Goal: Task Accomplishment & Management: Use online tool/utility

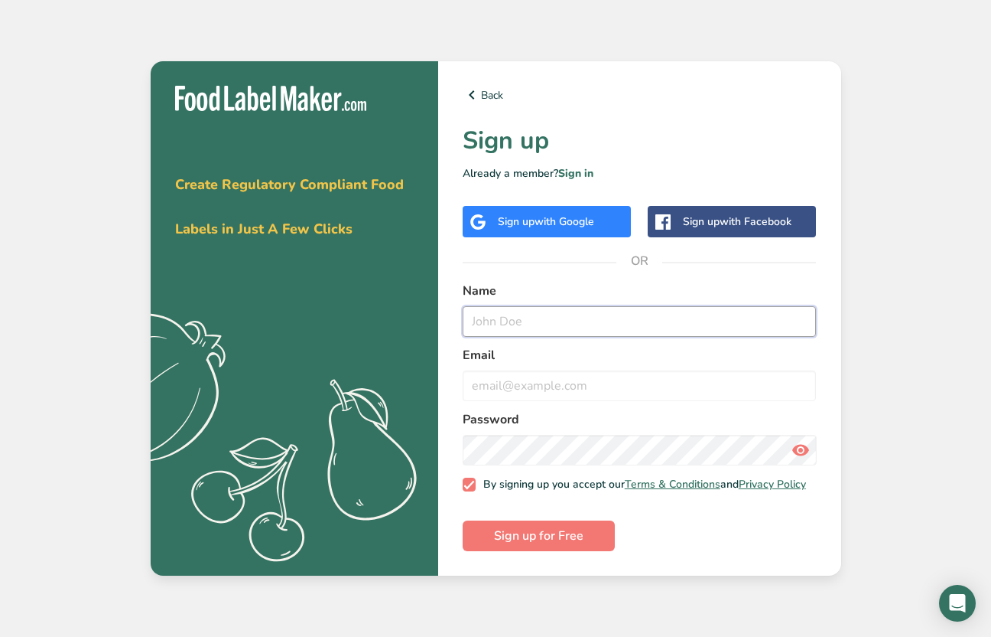
click at [509, 330] on input "text" at bounding box center [640, 321] width 354 height 31
type input "mizuki"
click at [541, 230] on div "Sign up with Google" at bounding box center [547, 221] width 168 height 31
click at [551, 219] on span "with Google" at bounding box center [565, 221] width 60 height 15
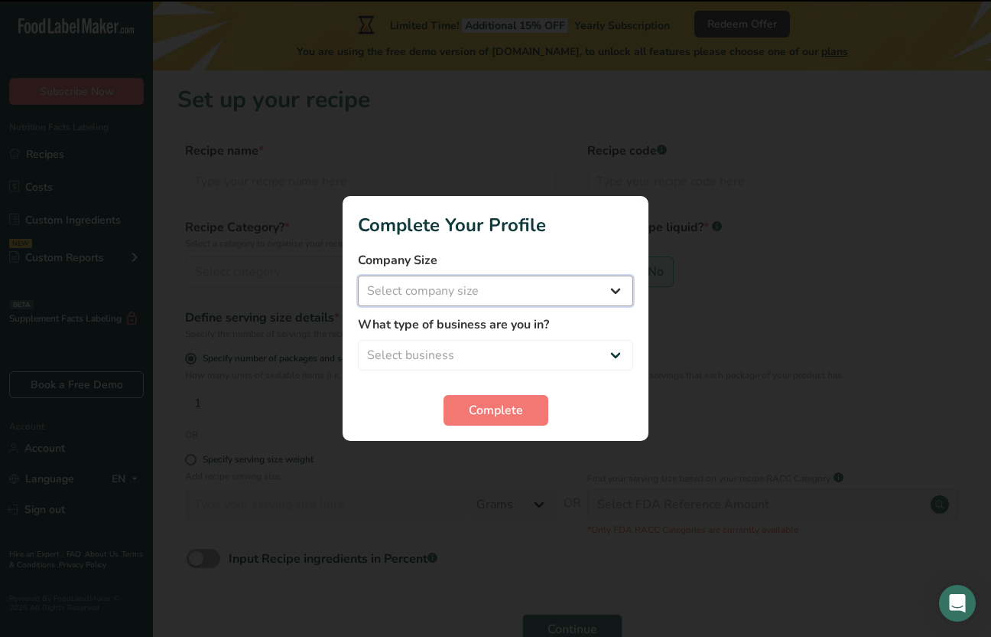
click at [517, 287] on select "Select company size Fewer than 10 Employees 10 to 50 Employees 51 to 500 Employ…" at bounding box center [495, 290] width 275 height 31
select select "1"
click at [358, 275] on select "Select company size Fewer than 10 Employees 10 to 50 Employees 51 to 500 Employ…" at bounding box center [495, 290] width 275 height 31
click at [498, 340] on select "Select business Packaged Food Manufacturer Restaurant & Cafe Bakery Meal Plans …" at bounding box center [495, 355] width 275 height 31
select select "1"
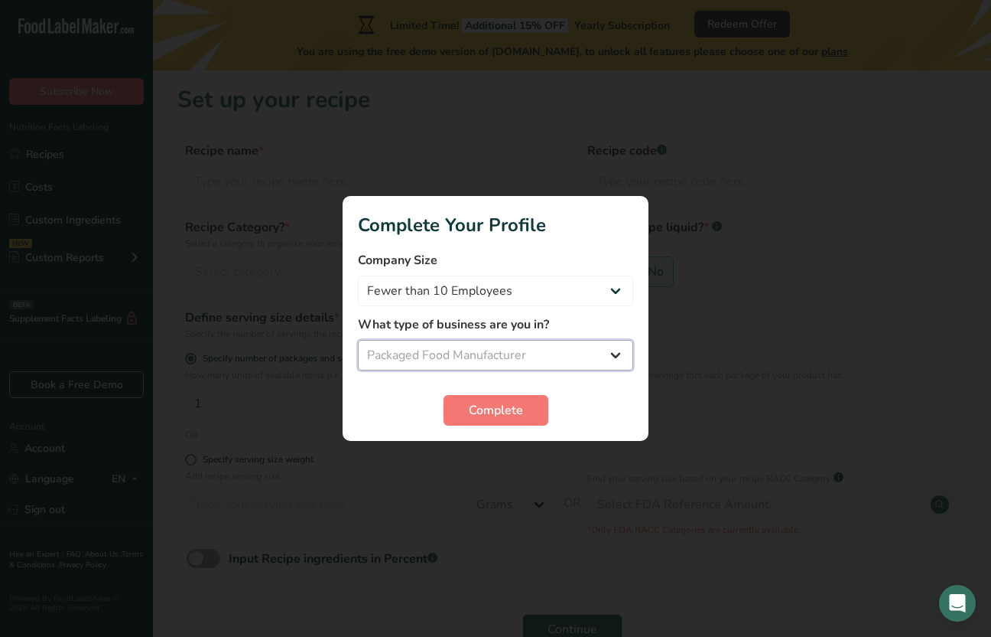
click at [358, 340] on select "Select business Packaged Food Manufacturer Restaurant & Cafe Bakery Meal Plans …" at bounding box center [495, 355] width 275 height 31
click at [488, 408] on span "Complete" at bounding box center [496, 410] width 54 height 18
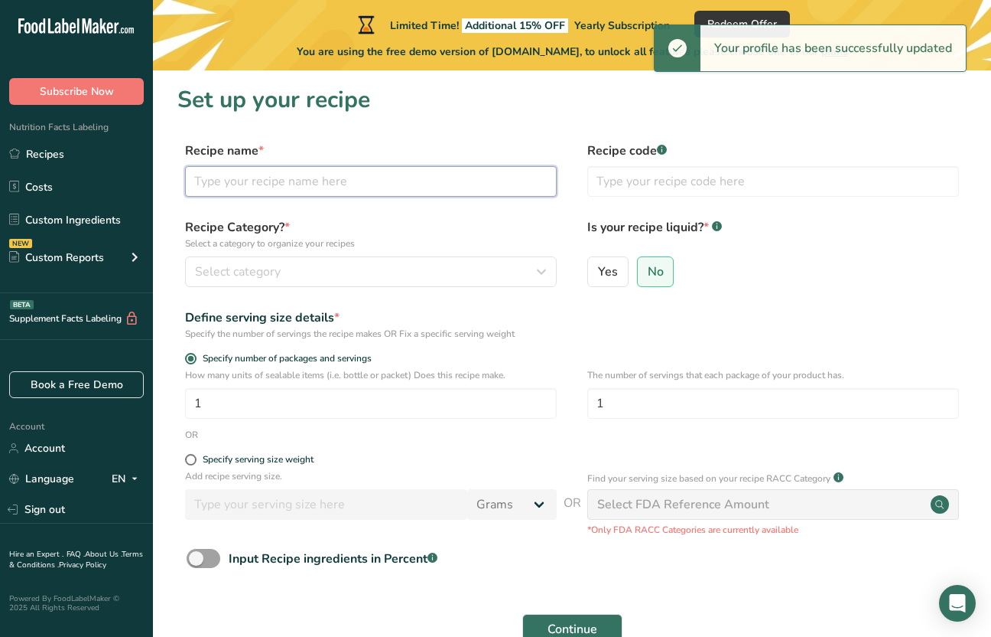
click at [392, 183] on input "text" at bounding box center [371, 181] width 372 height 31
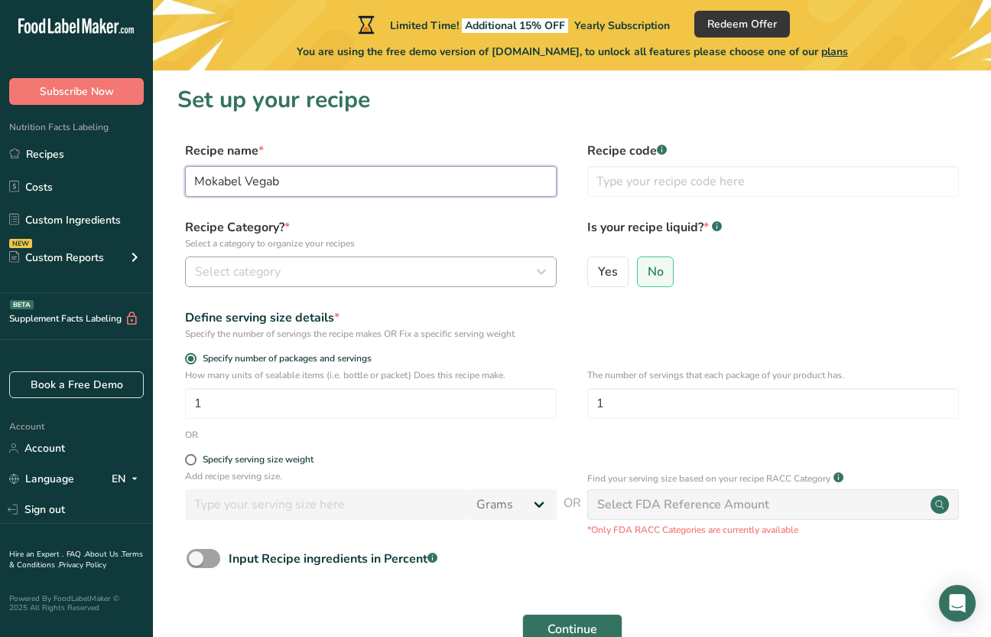
type input "Mokabel Vegab"
click at [409, 278] on div "Select category" at bounding box center [366, 271] width 343 height 18
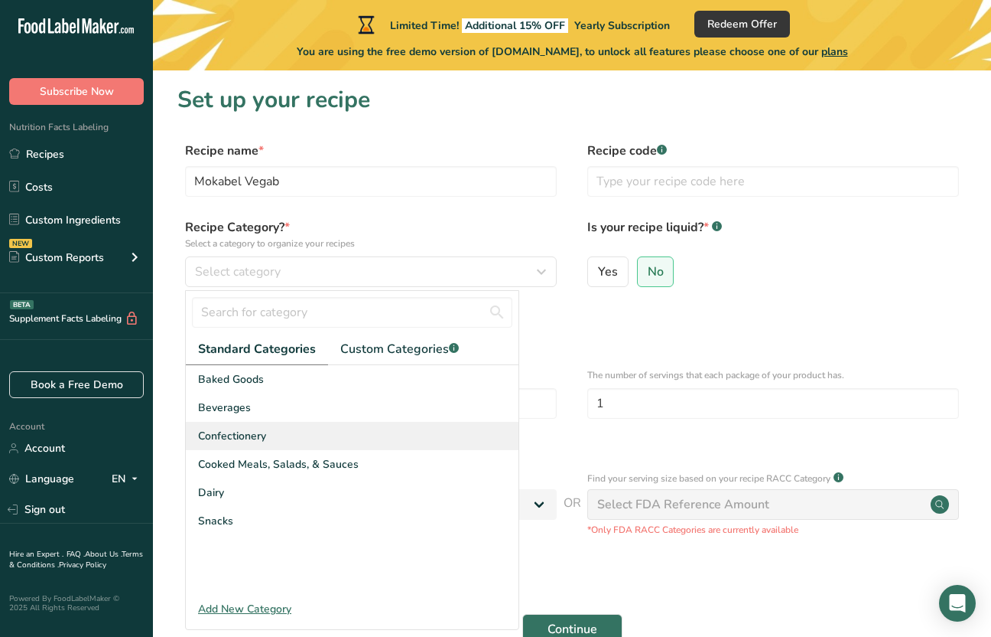
click at [317, 423] on div "Confectionery" at bounding box center [352, 436] width 333 height 28
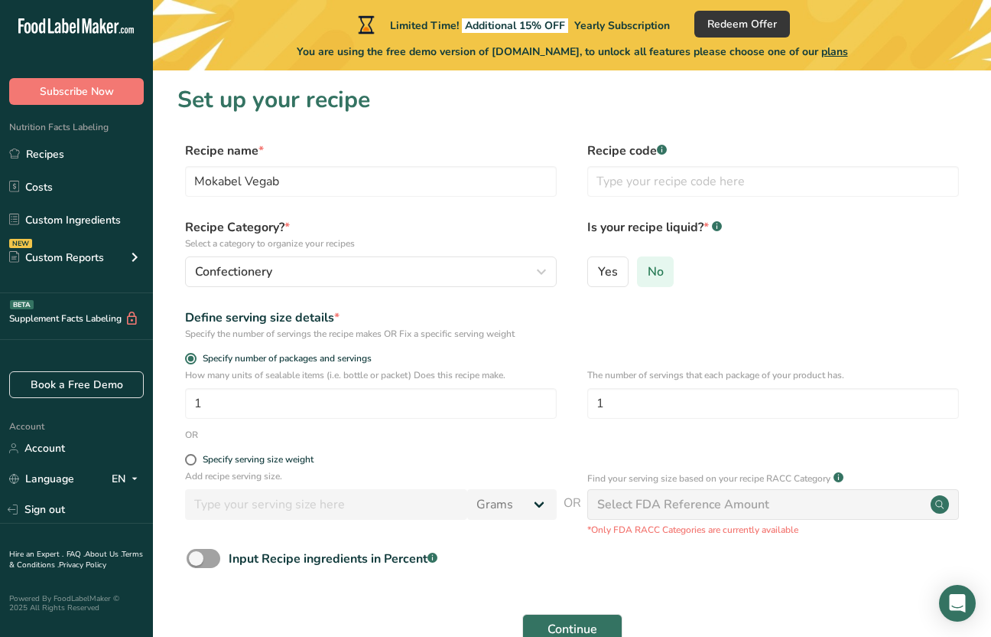
click at [659, 269] on span "No" at bounding box center [656, 271] width 16 height 15
click at [648, 269] on input "No" at bounding box center [643, 271] width 10 height 10
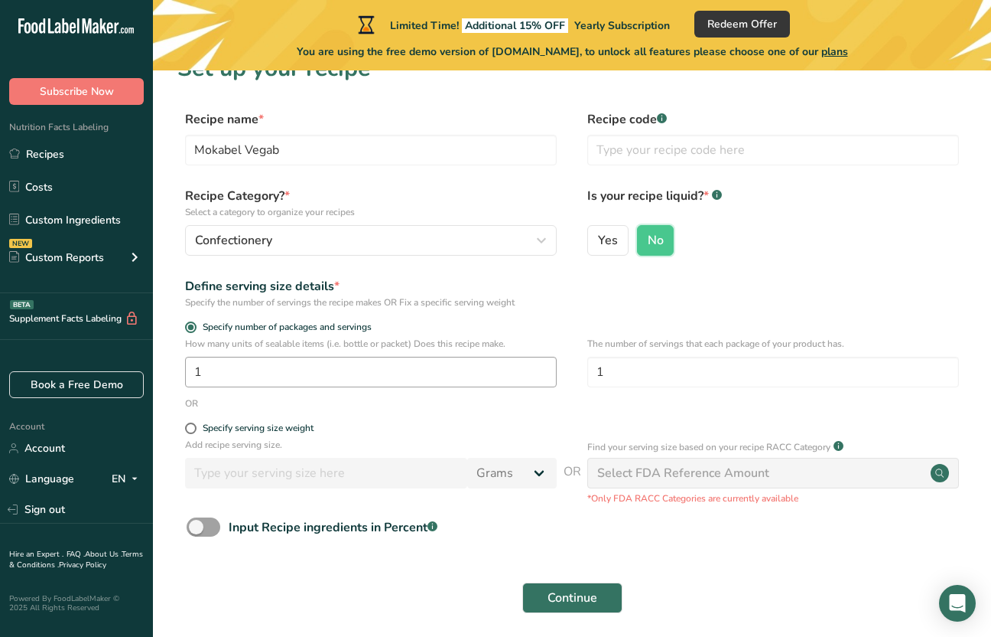
scroll to position [45, 0]
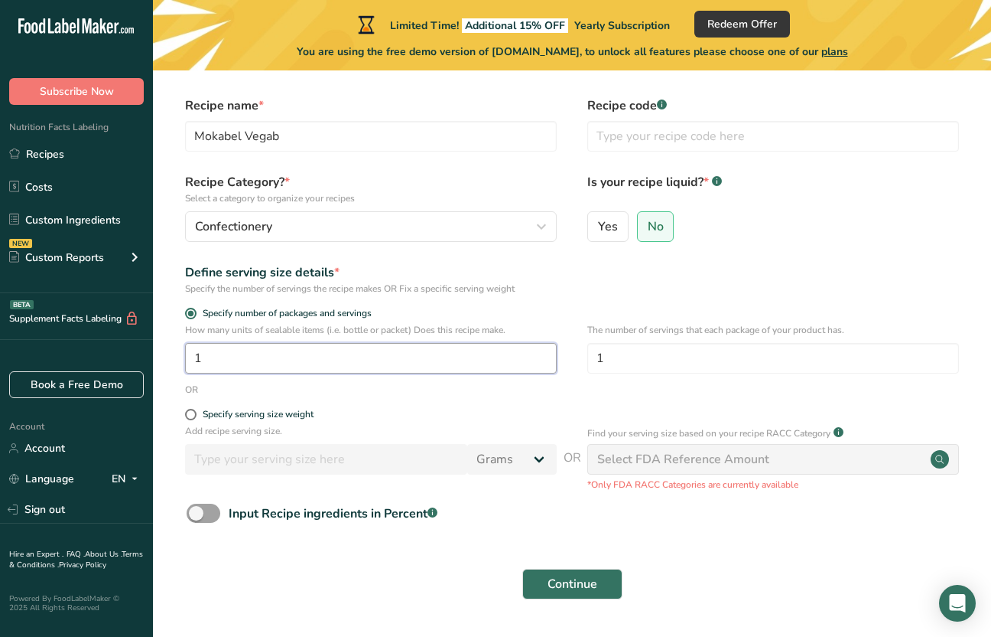
click at [390, 371] on input "1" at bounding box center [371, 358] width 372 height 31
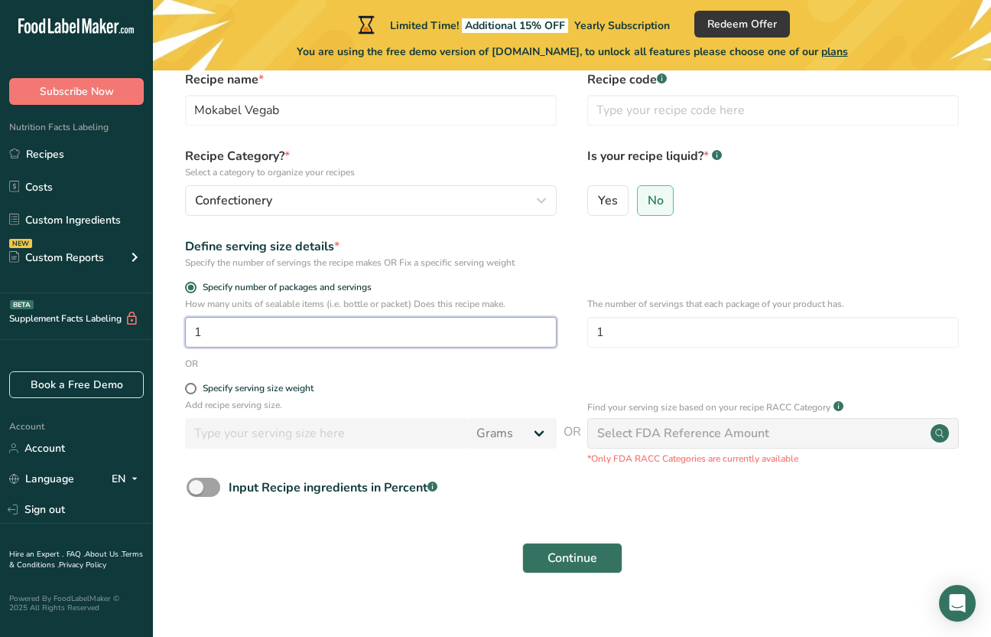
scroll to position [90, 0]
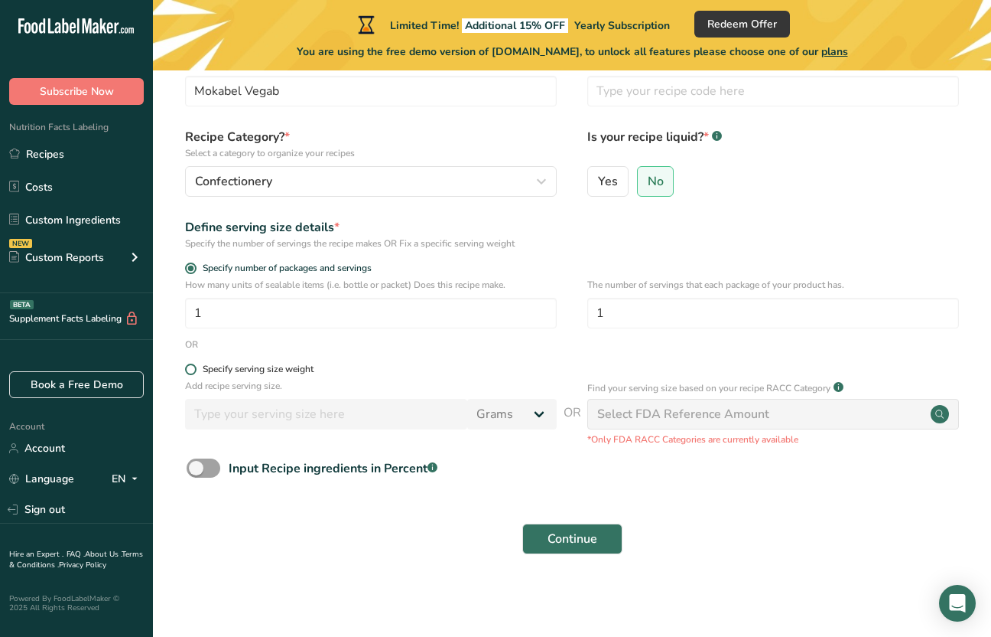
click at [189, 371] on span at bounding box center [190, 368] width 11 height 11
click at [189, 371] on input "Specify serving size weight" at bounding box center [190, 369] width 10 height 10
radio input "true"
radio input "false"
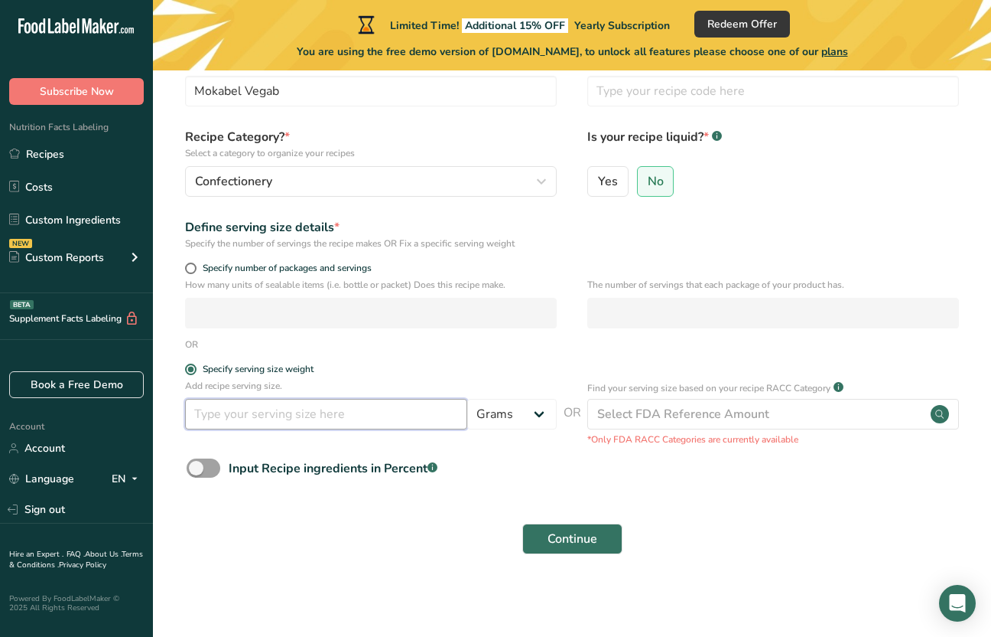
click at [238, 418] on input "number" at bounding box center [326, 414] width 282 height 31
type input "25"
click at [412, 338] on div "OR" at bounding box center [572, 344] width 790 height 14
click at [188, 267] on span at bounding box center [190, 267] width 11 height 11
click at [188, 267] on input "Specify number of packages and servings" at bounding box center [190, 268] width 10 height 10
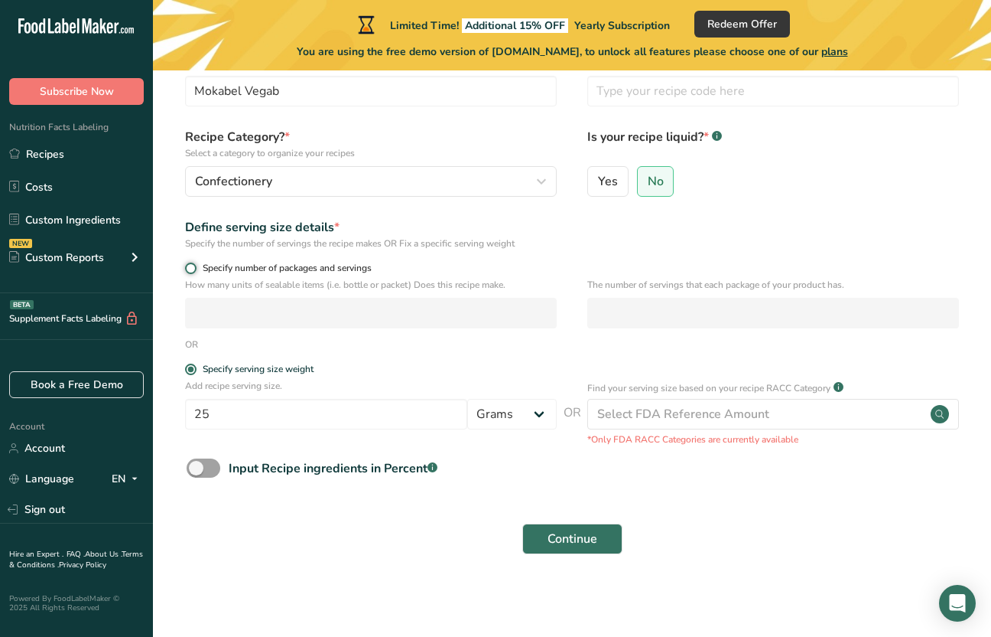
radio input "true"
radio input "false"
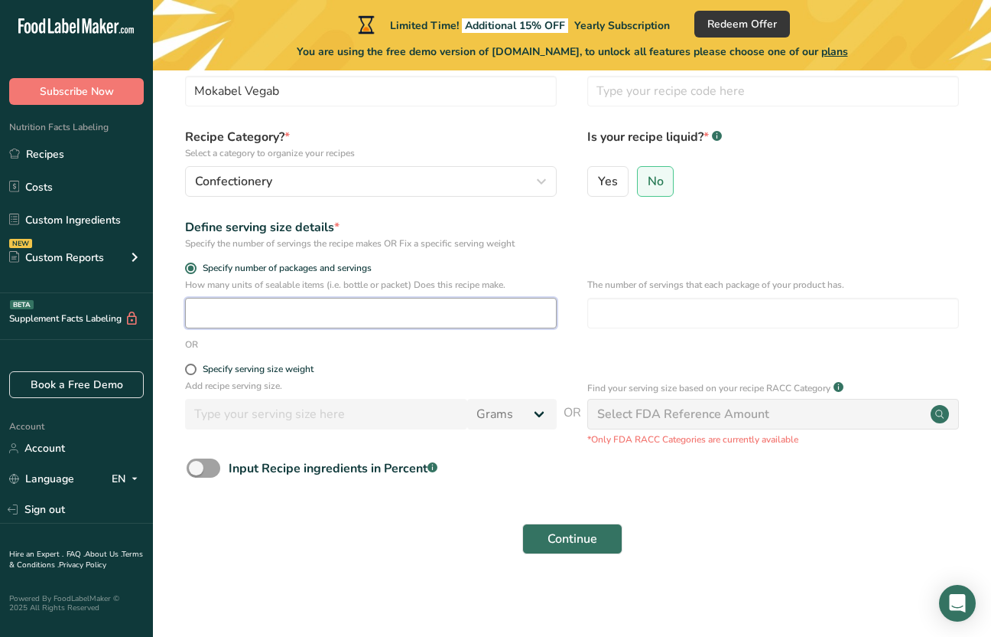
click at [237, 317] on input "number" at bounding box center [371, 313] width 372 height 31
click at [194, 370] on span at bounding box center [190, 368] width 11 height 11
click at [194, 370] on input "Specify serving size weight" at bounding box center [190, 369] width 10 height 10
radio input "true"
radio input "false"
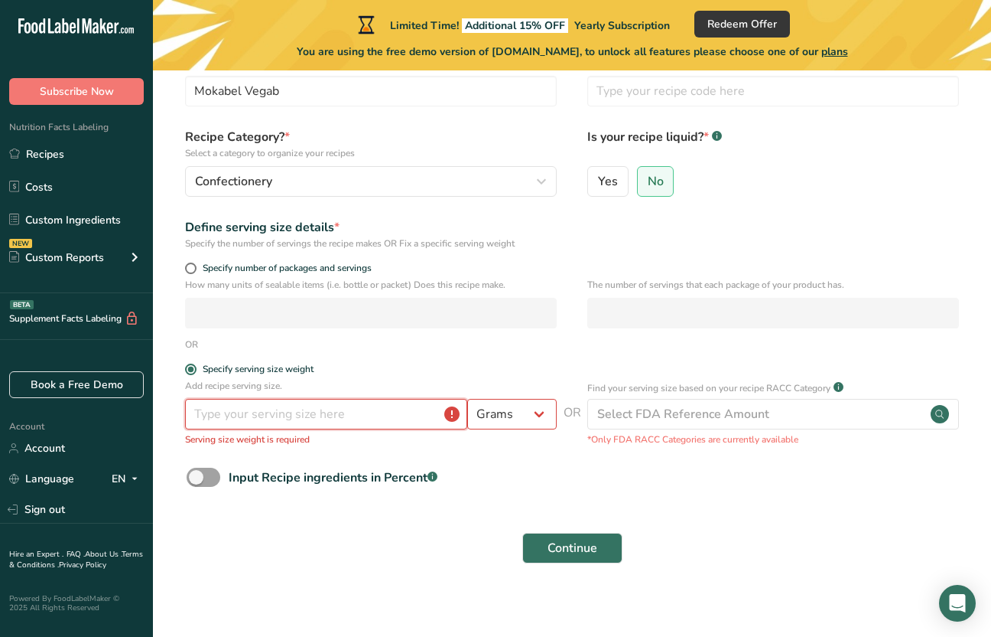
click at [216, 408] on input "number" at bounding box center [326, 414] width 282 height 31
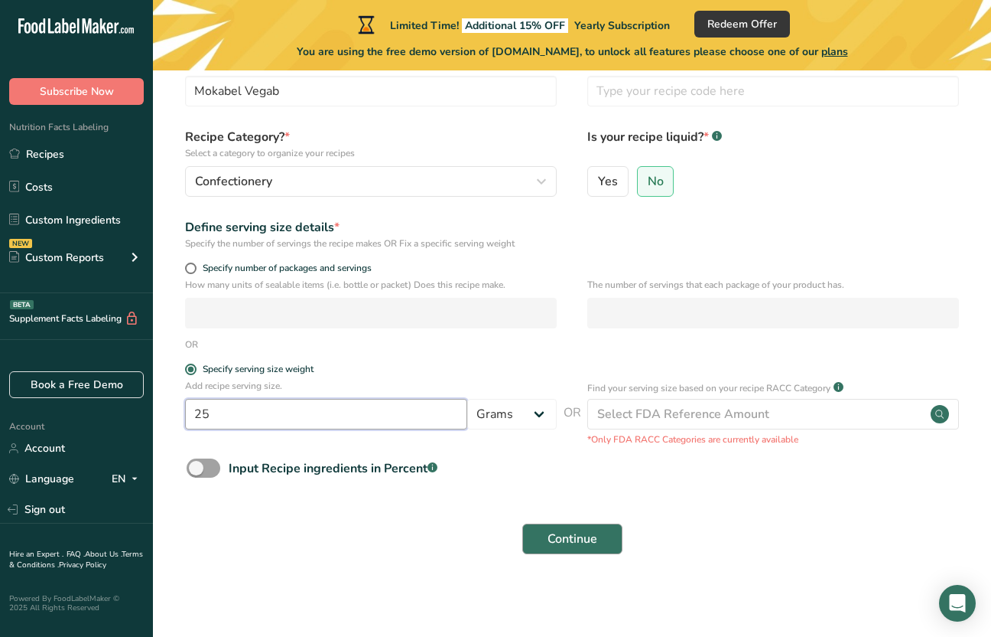
type input "25"
click at [586, 527] on button "Continue" at bounding box center [573, 538] width 100 height 31
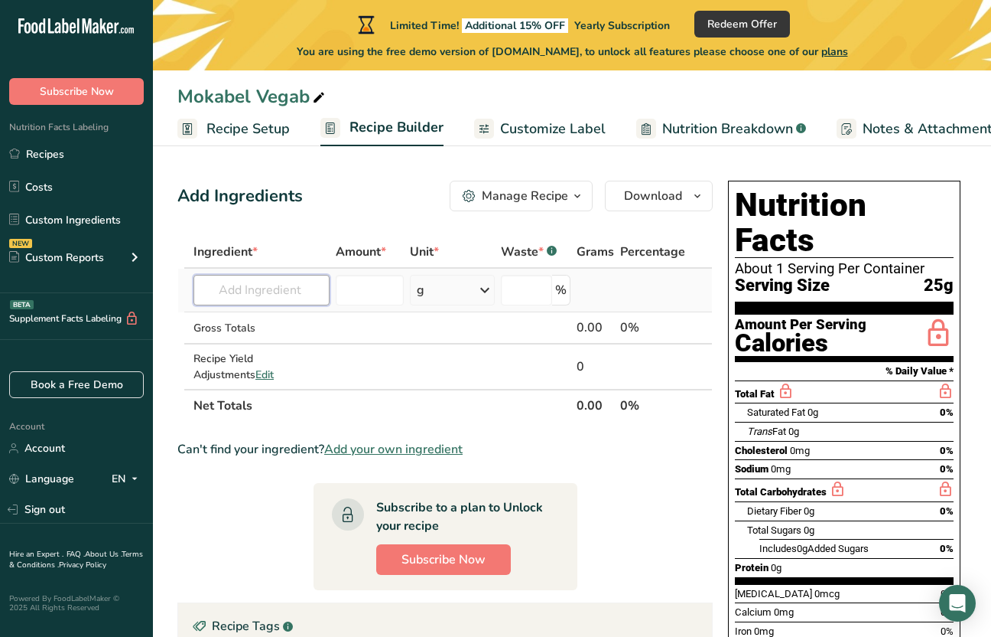
click at [290, 299] on input "text" at bounding box center [262, 290] width 136 height 31
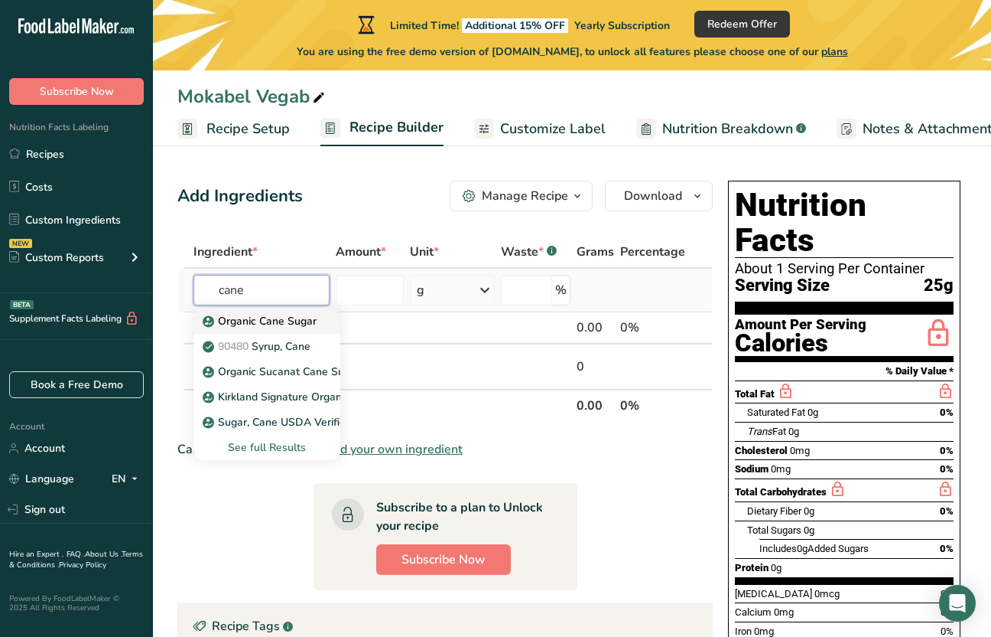
type input "cane"
click at [275, 324] on p "Organic Cane Sugar" at bounding box center [261, 321] width 111 height 16
type input "Organic Cane Sugar"
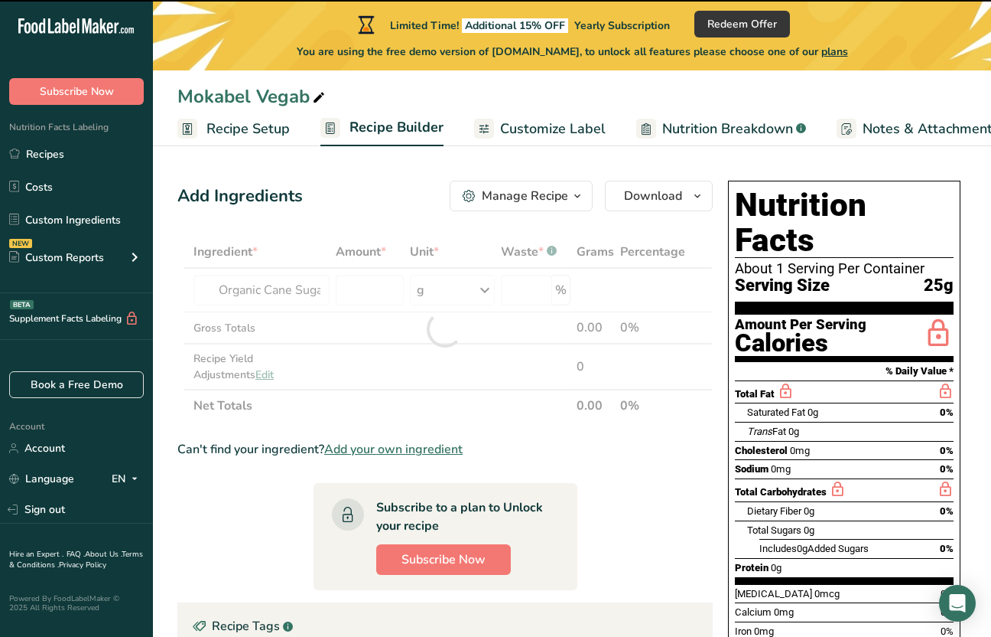
type input "0"
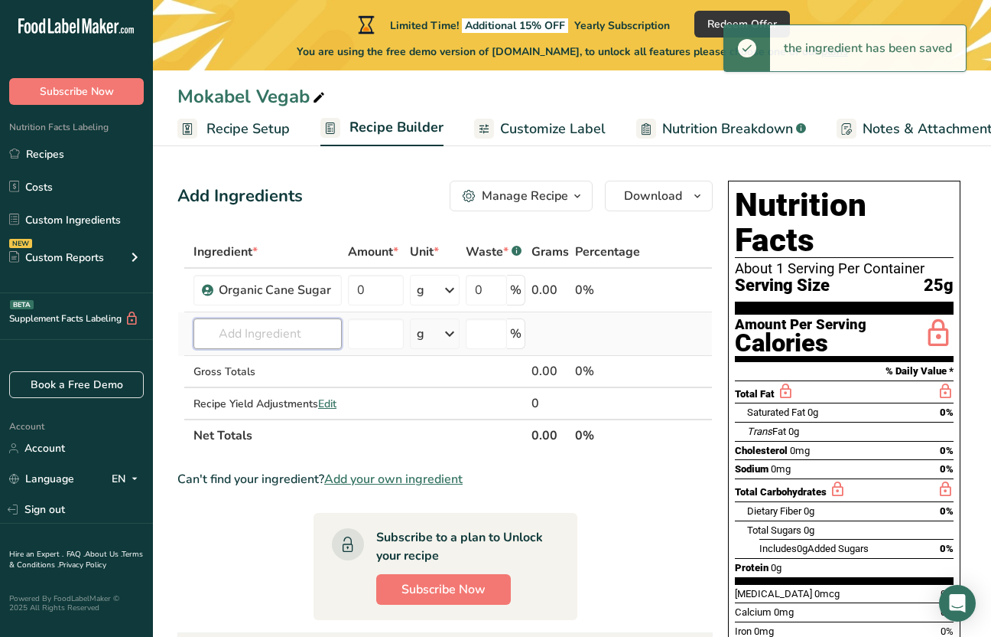
click at [283, 331] on input "text" at bounding box center [268, 333] width 148 height 31
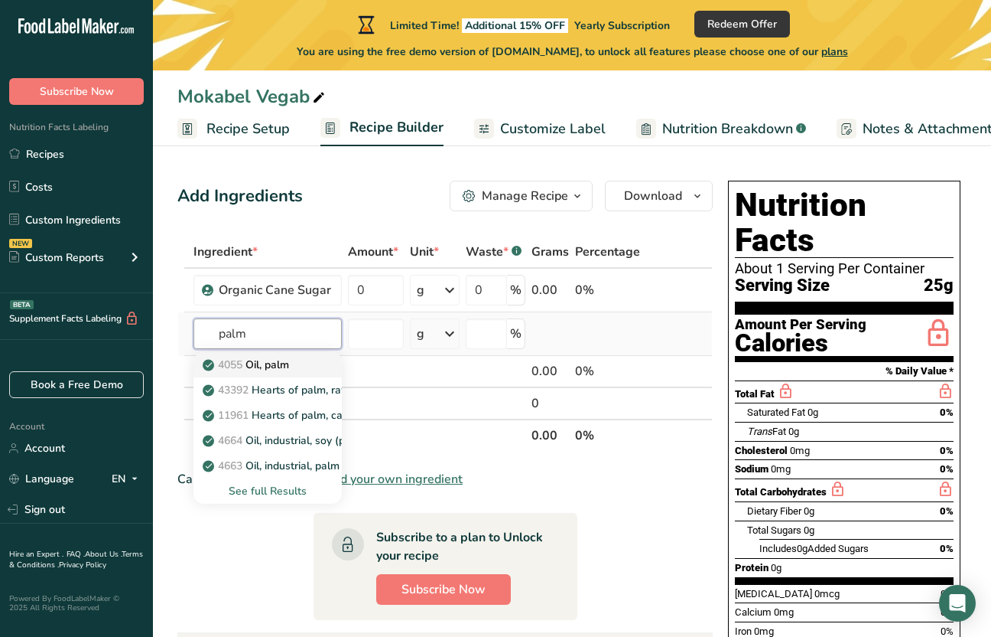
type input "palm"
click at [282, 362] on p "4055 Oil, palm" at bounding box center [247, 365] width 83 height 16
type input "Oil, palm"
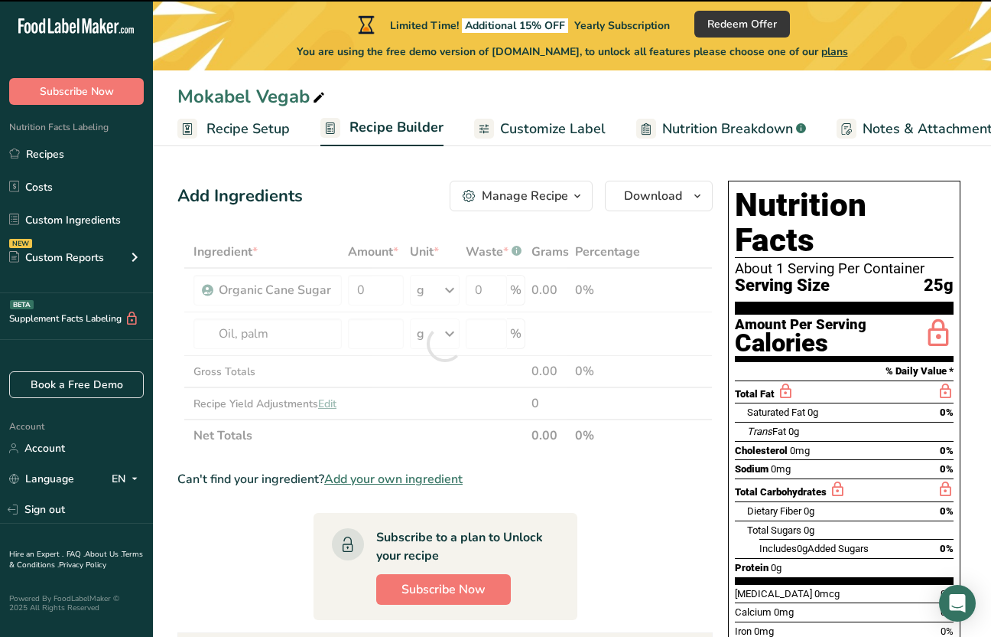
type input "0"
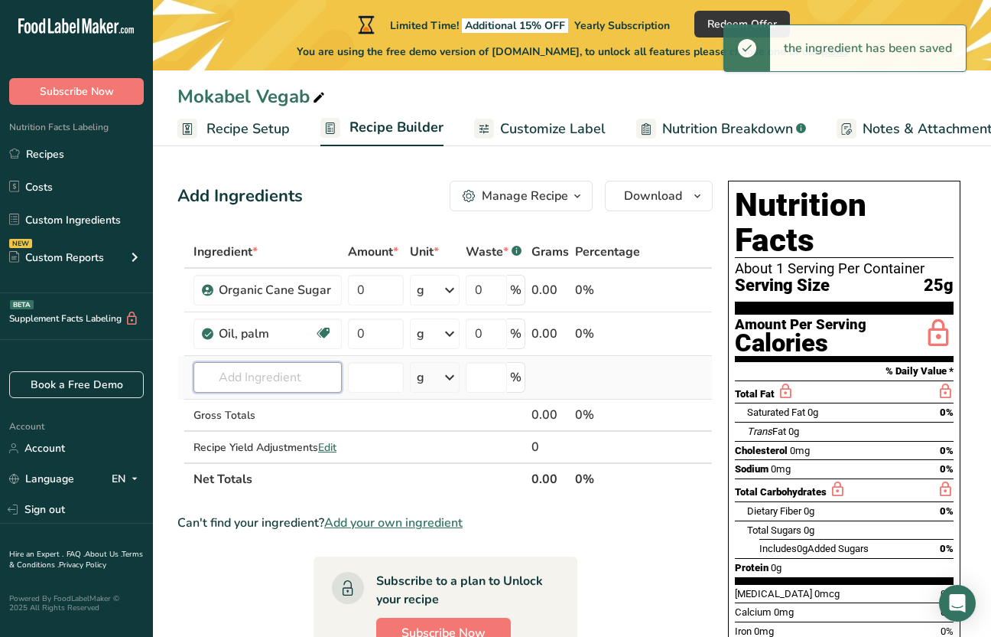
click at [259, 379] on input "text" at bounding box center [268, 377] width 148 height 31
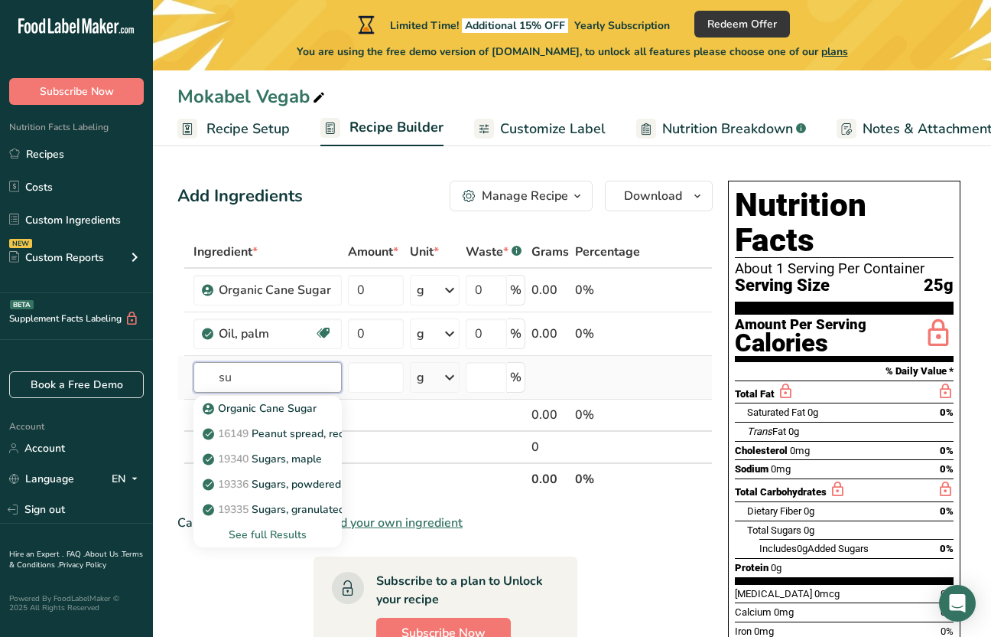
type input "s"
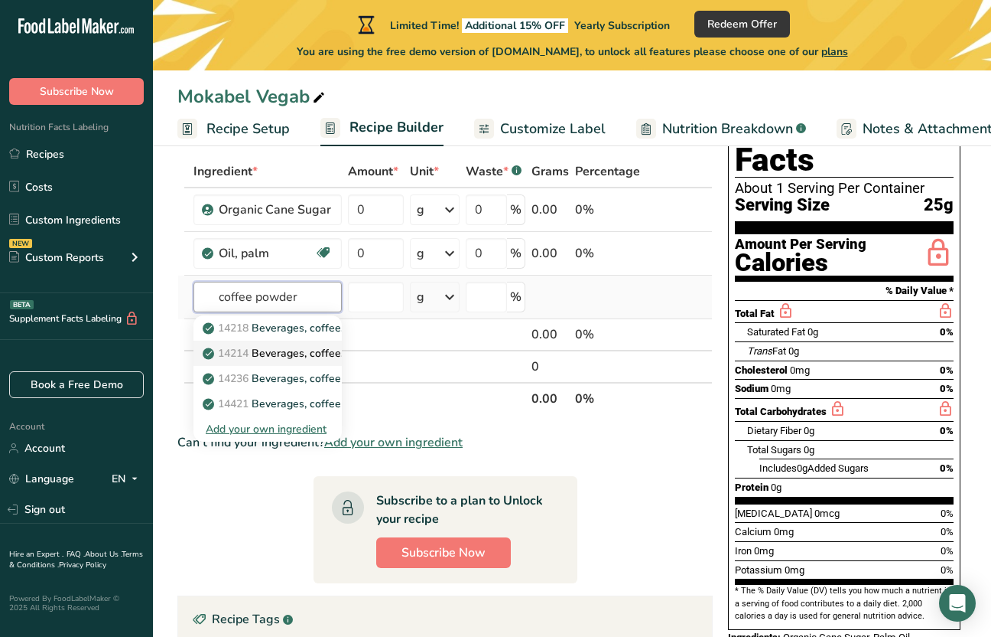
scroll to position [107, 0]
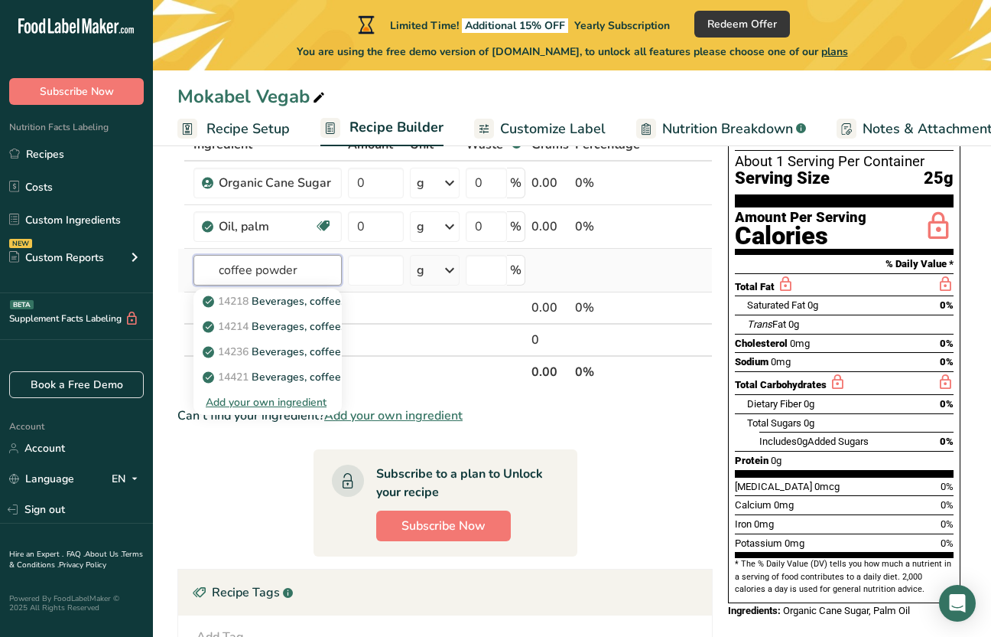
type input "coffee powder"
click at [285, 401] on div "Add your own ingredient" at bounding box center [268, 402] width 124 height 16
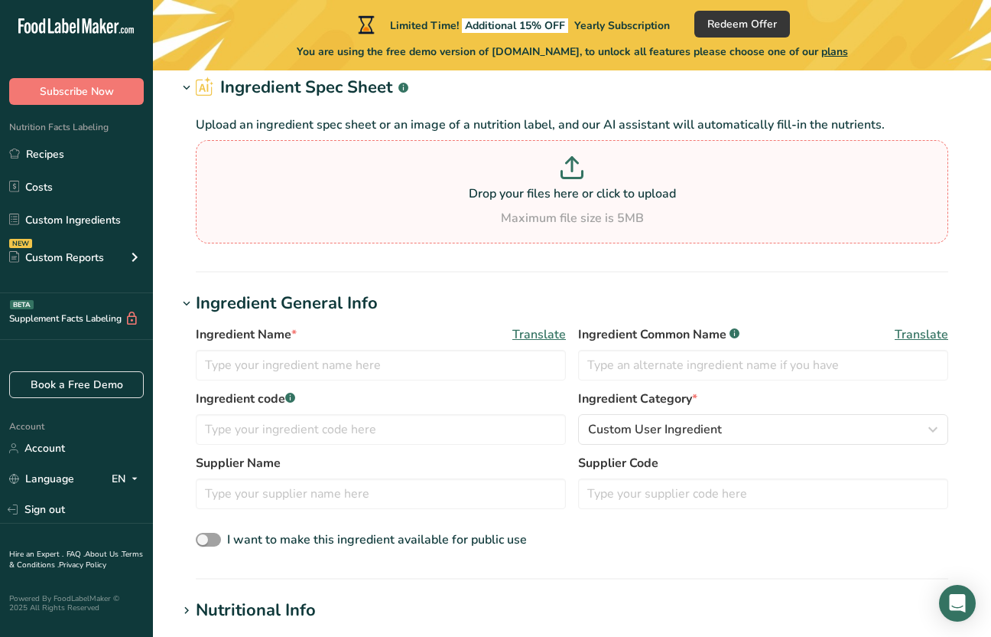
scroll to position [86, 0]
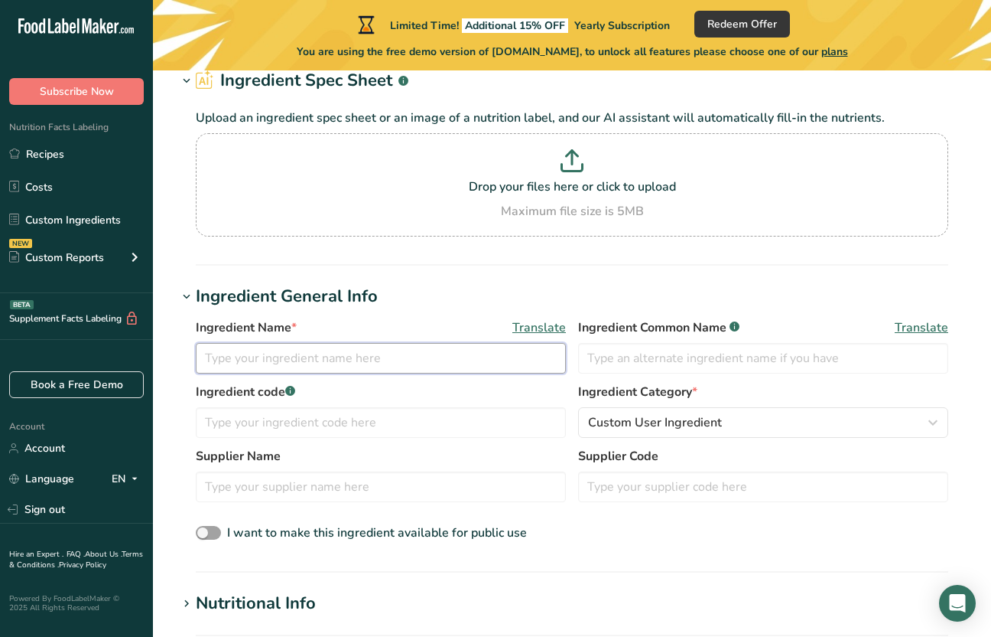
click at [303, 363] on input "text" at bounding box center [381, 358] width 370 height 31
type input "Coffee Powder"
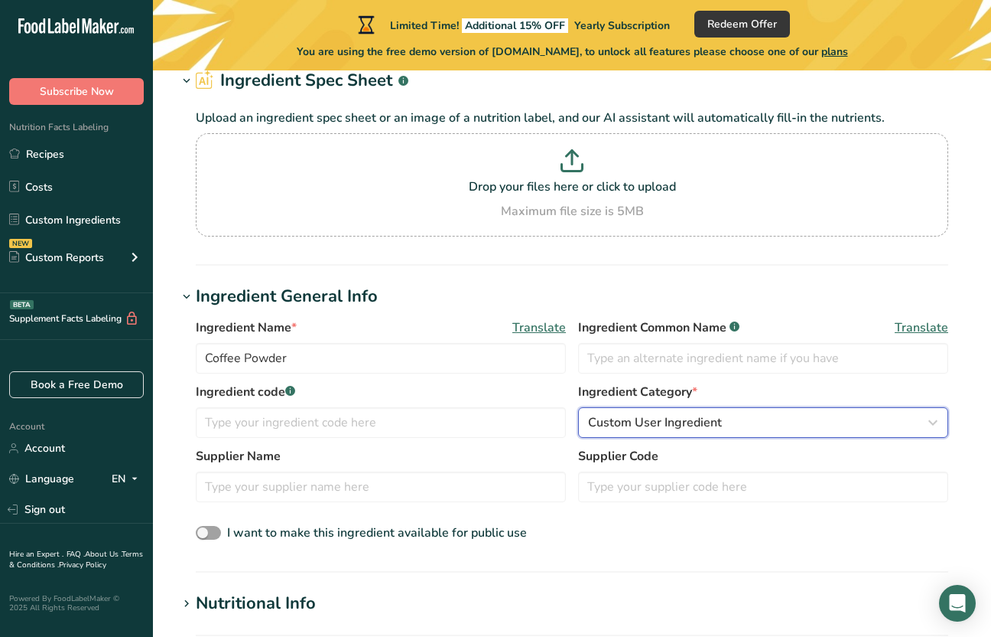
click at [638, 412] on button "Custom User Ingredient" at bounding box center [763, 422] width 370 height 31
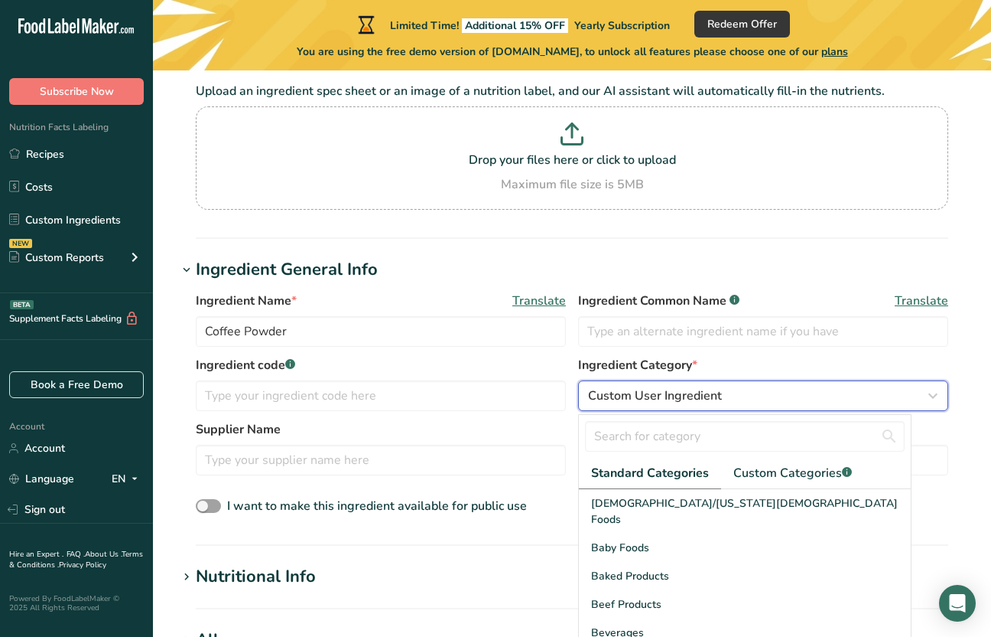
scroll to position [133, 0]
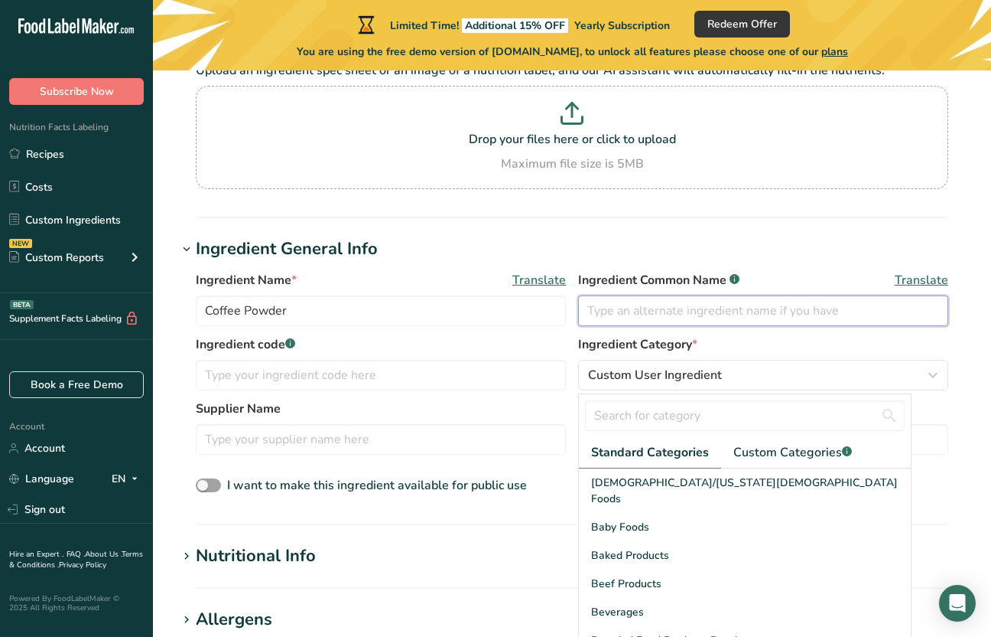
click at [749, 311] on input "text" at bounding box center [763, 310] width 370 height 31
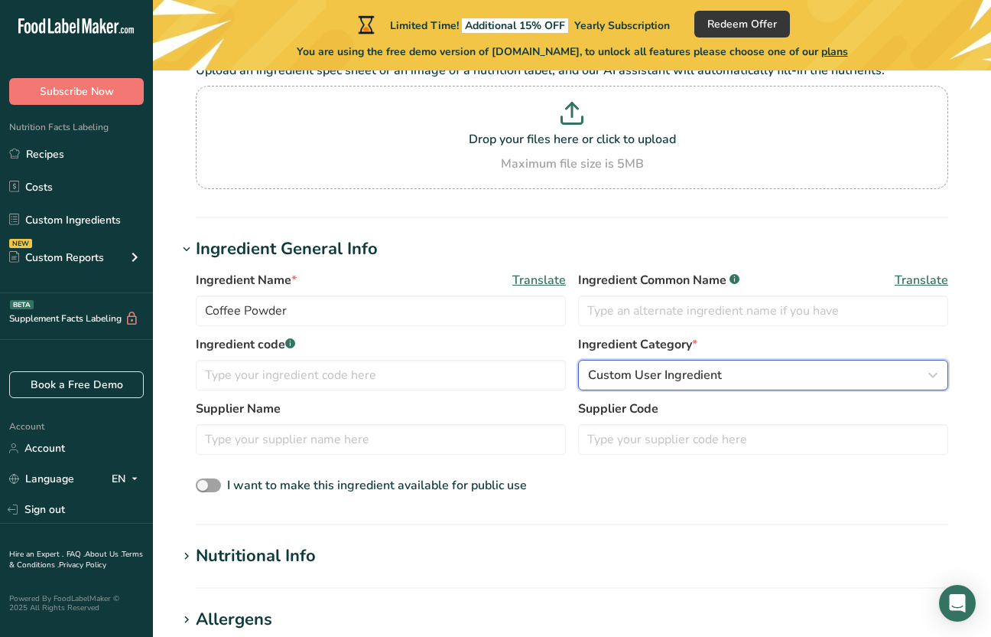
click at [715, 388] on button "Custom User Ingredient" at bounding box center [763, 375] width 370 height 31
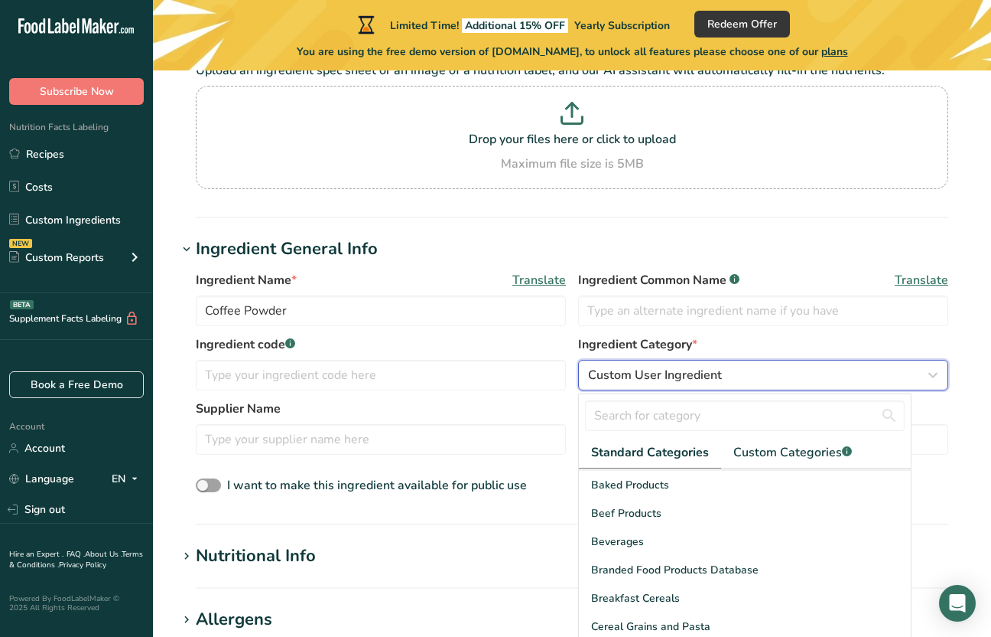
scroll to position [177, 0]
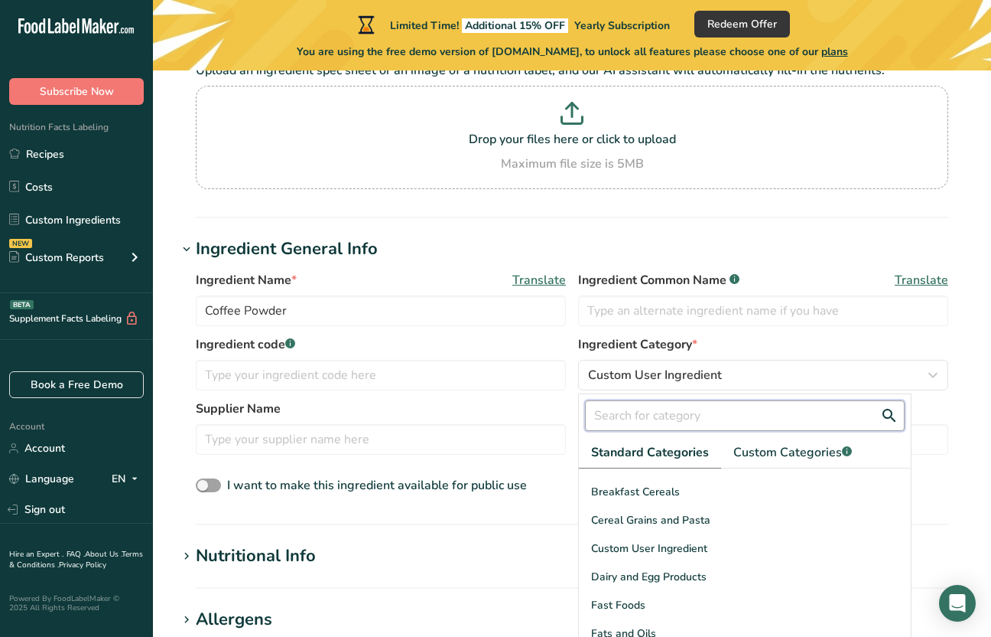
click at [699, 413] on input "text" at bounding box center [745, 415] width 320 height 31
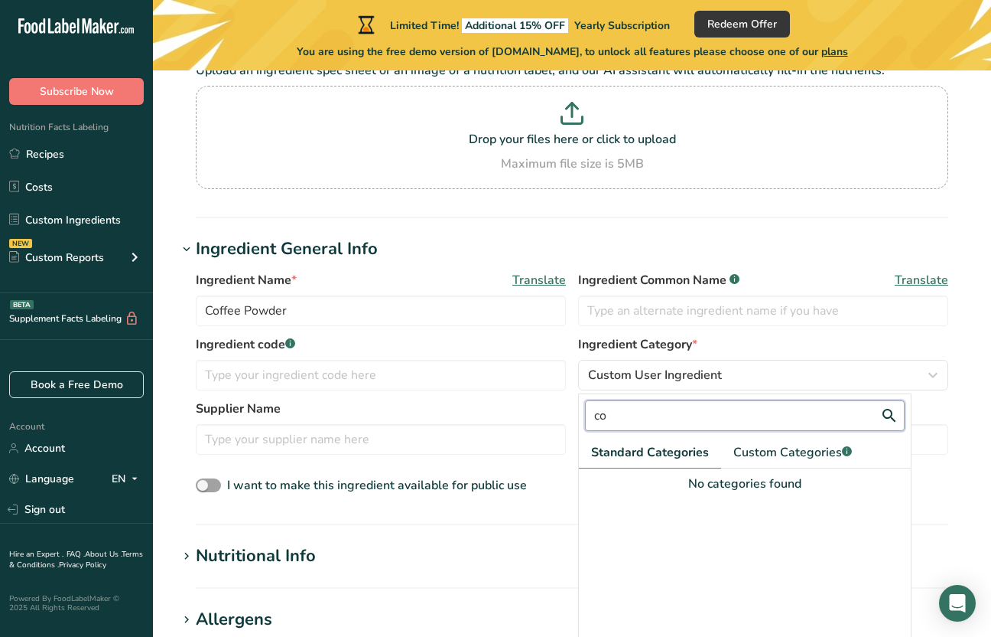
type input "c"
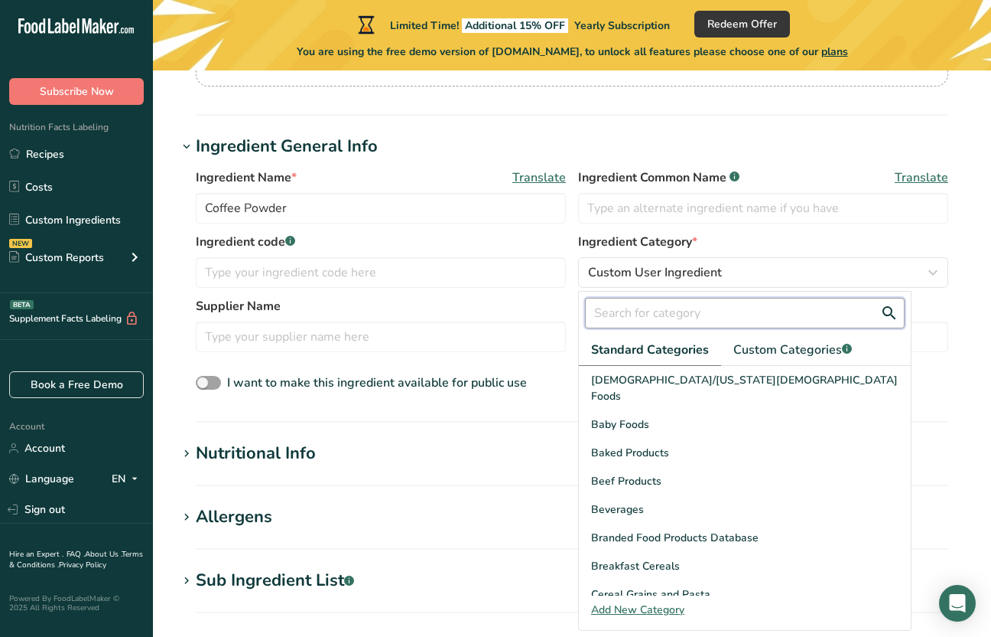
scroll to position [252, 0]
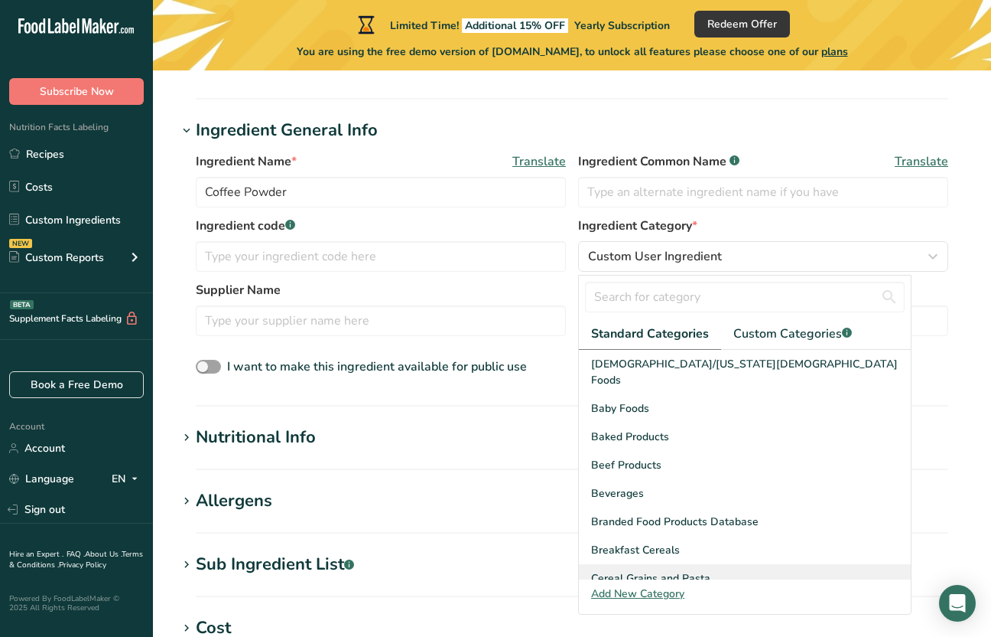
click at [651, 570] on span "Cereal Grains and Pasta" at bounding box center [650, 578] width 119 height 16
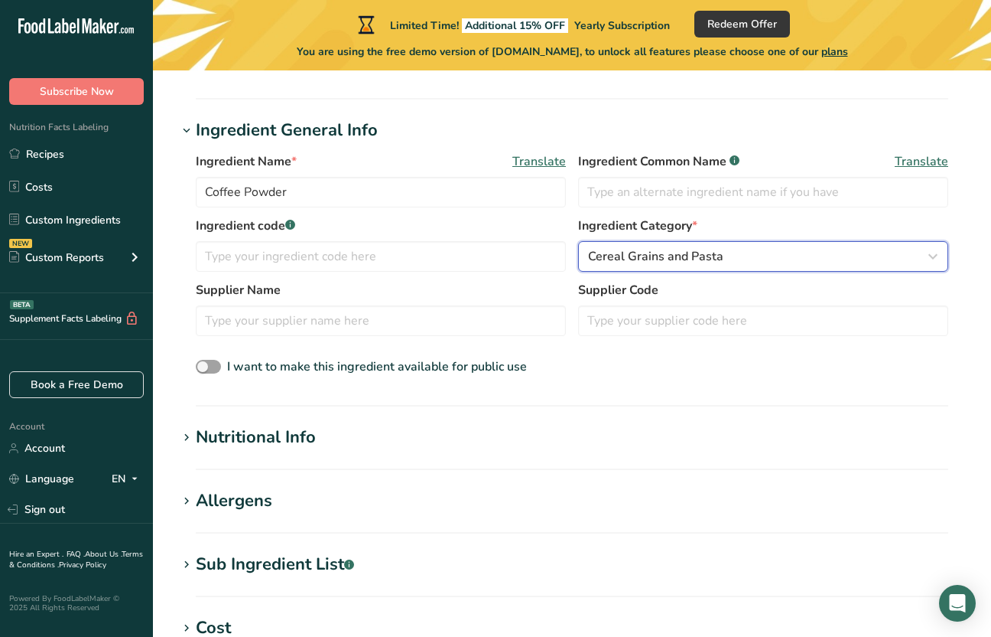
click at [713, 262] on span "Cereal Grains and Pasta" at bounding box center [655, 256] width 135 height 18
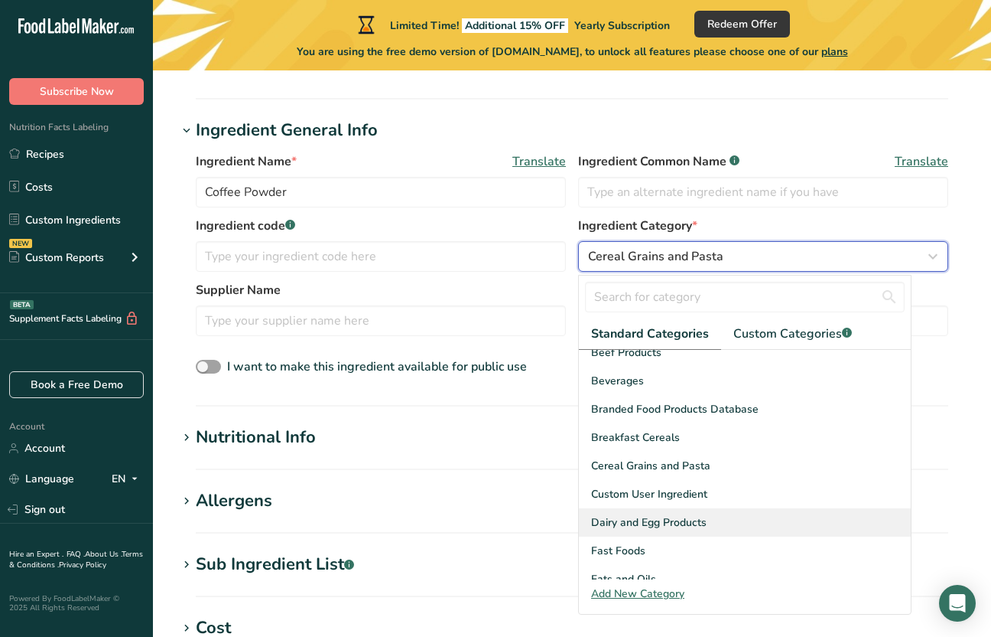
scroll to position [116, 0]
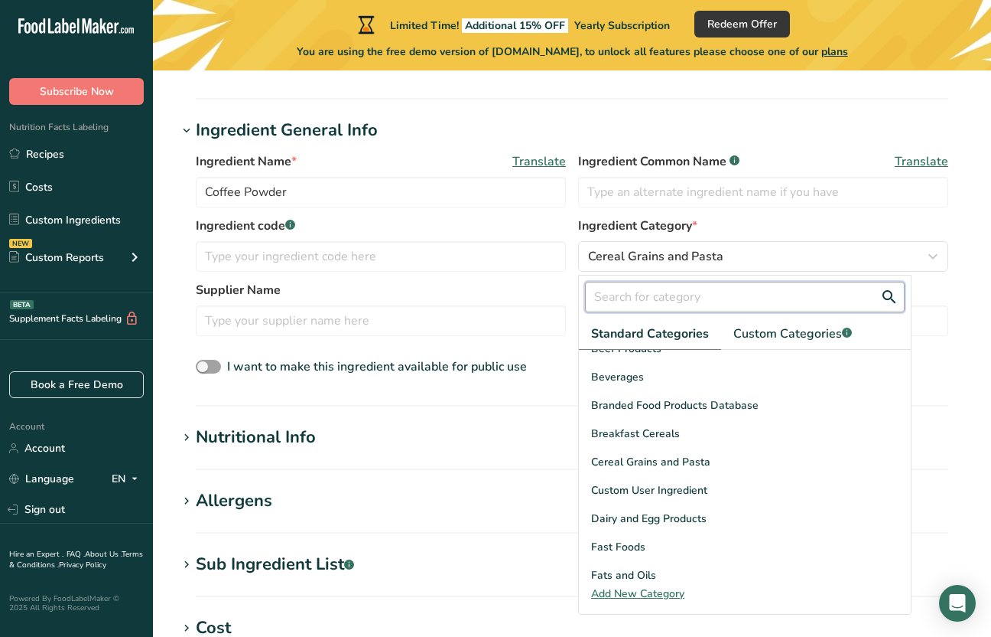
click at [663, 297] on input "text" at bounding box center [745, 297] width 320 height 31
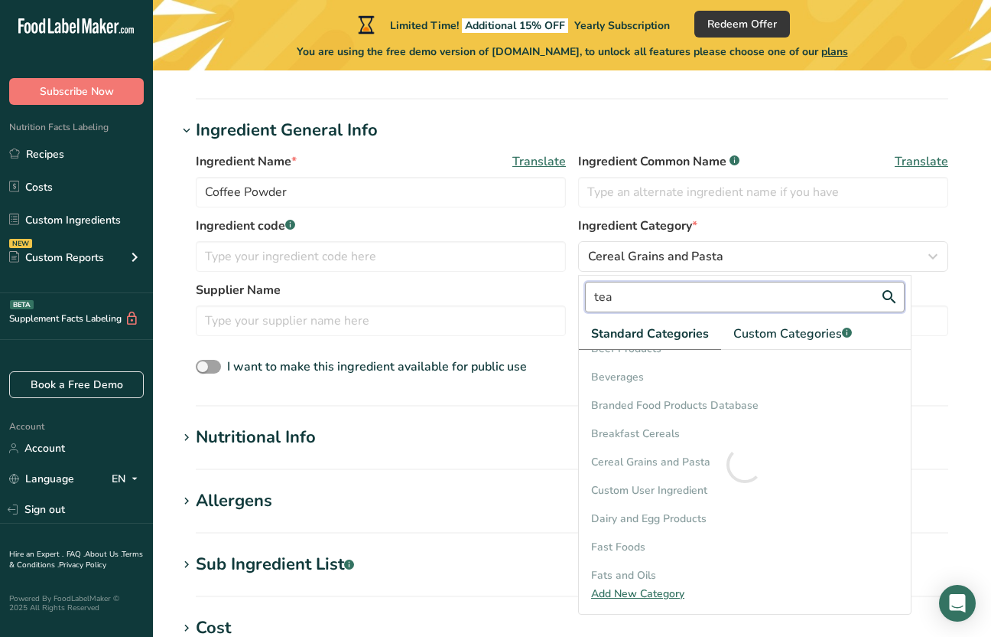
scroll to position [0, 0]
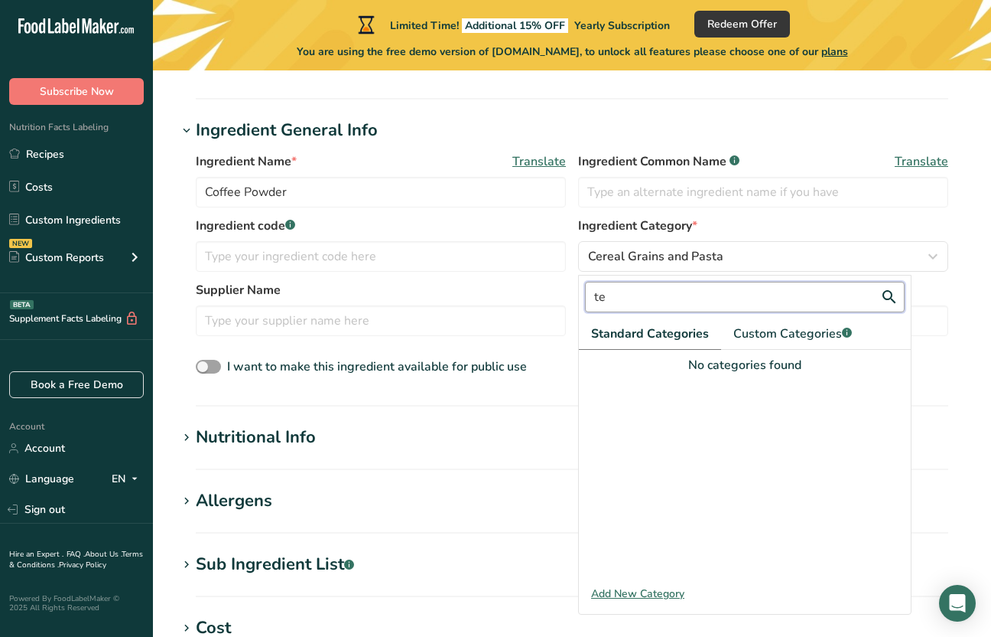
type input "t"
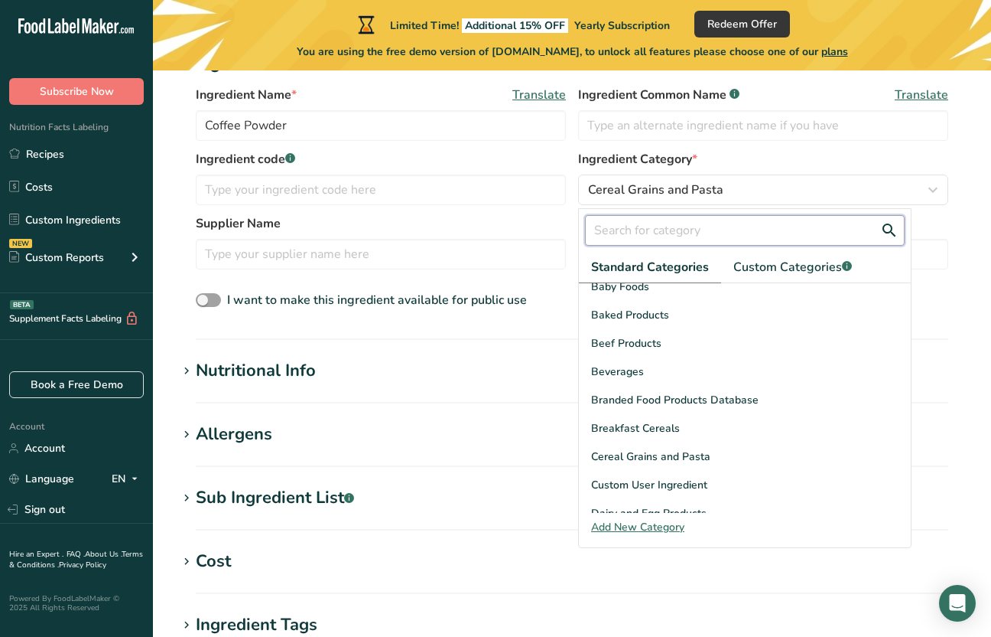
scroll to position [47, 0]
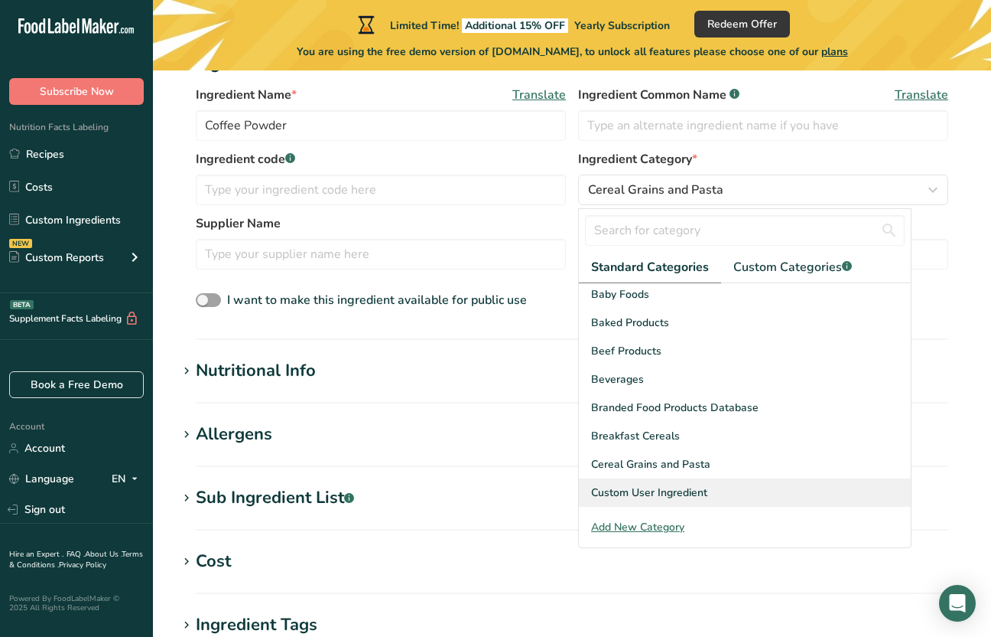
click at [650, 484] on span "Custom User Ingredient" at bounding box center [649, 492] width 116 height 16
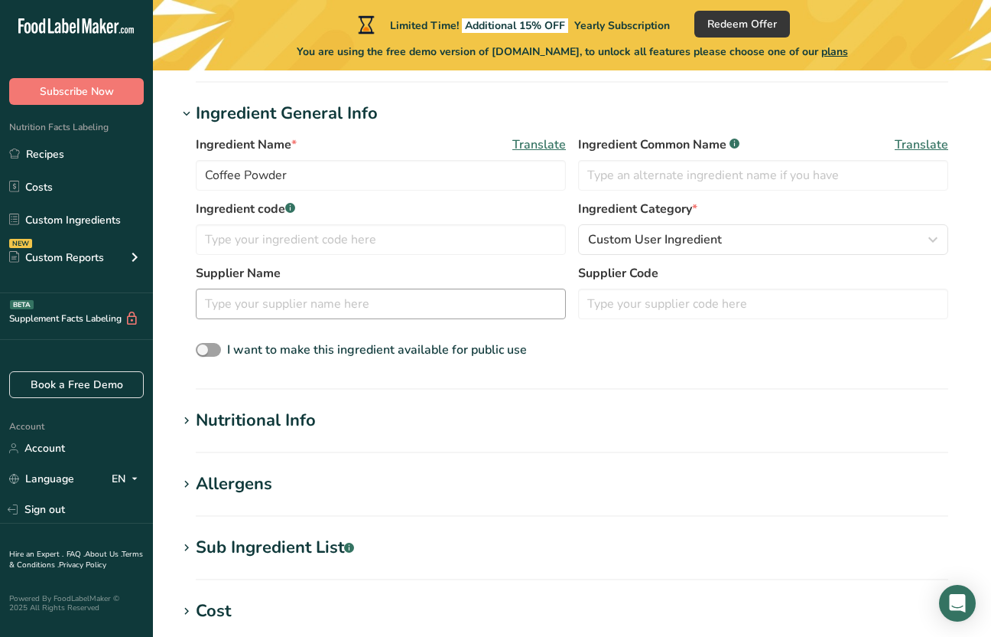
scroll to position [265, 0]
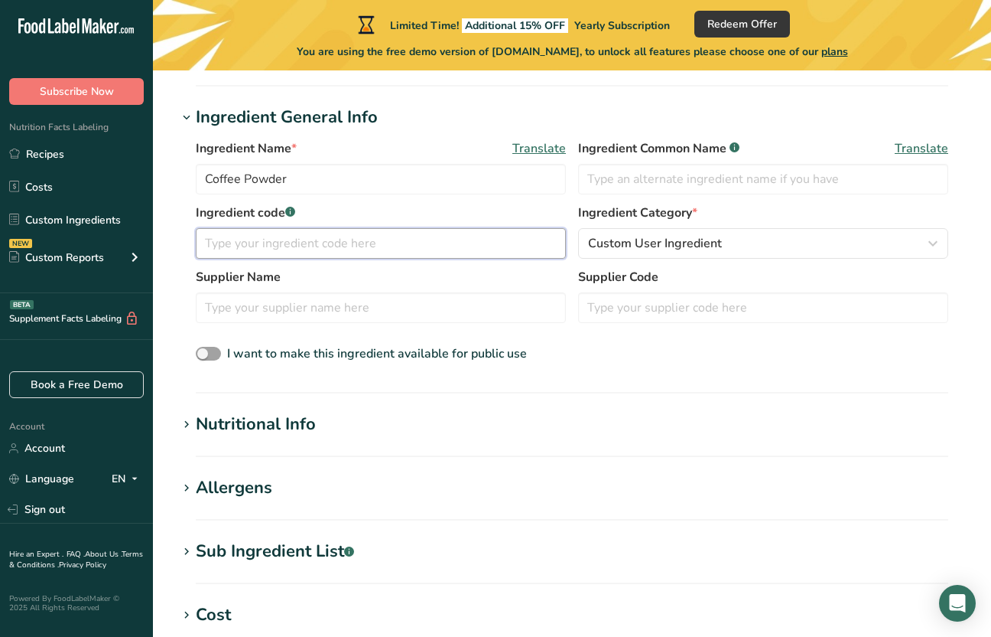
click at [390, 246] on input "text" at bounding box center [381, 243] width 370 height 31
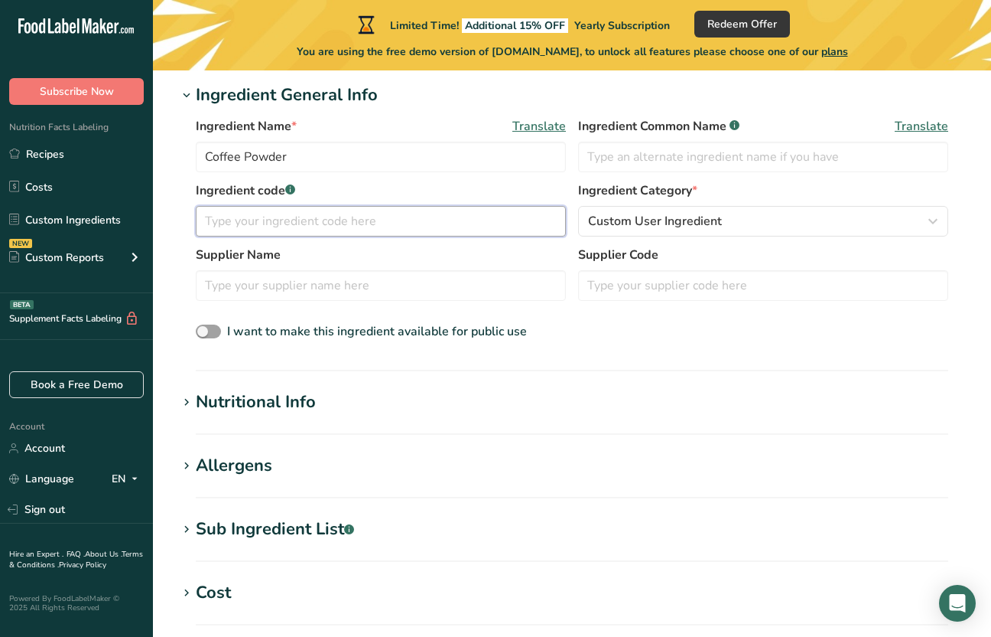
scroll to position [293, 0]
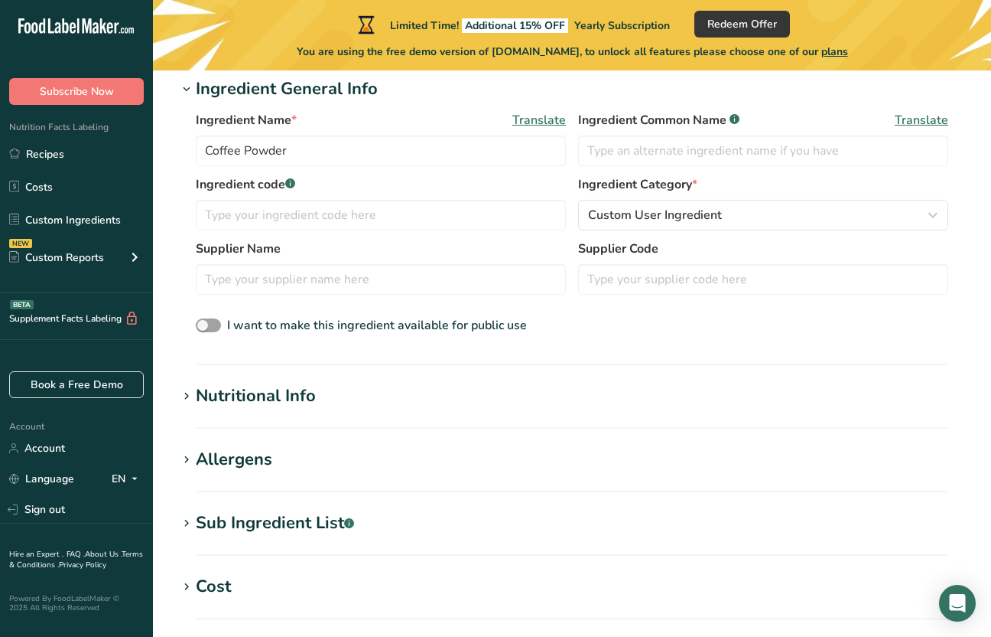
click at [395, 392] on h1 "Nutritional Info" at bounding box center [572, 395] width 790 height 25
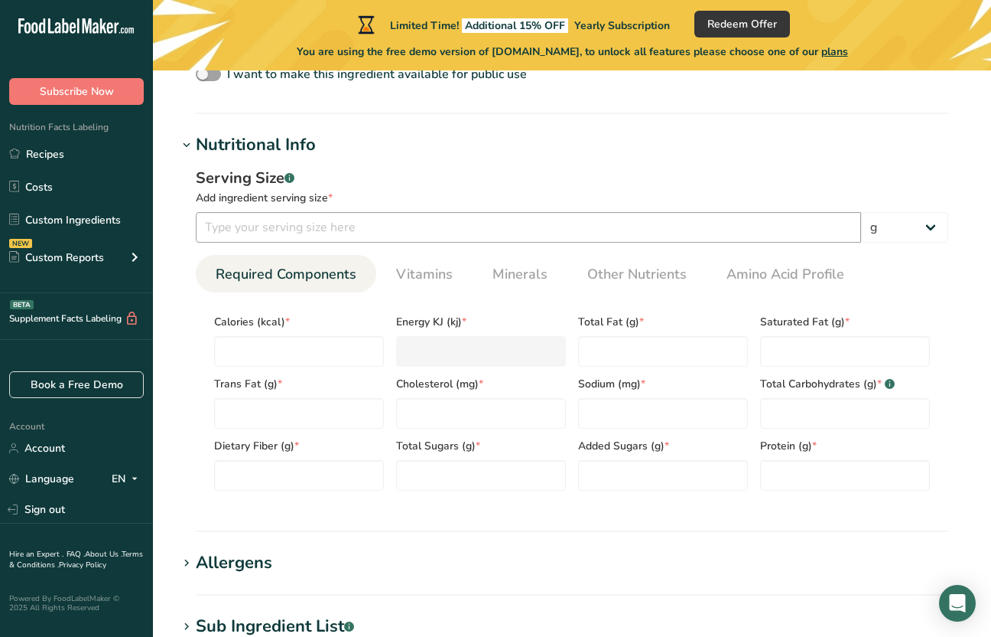
scroll to position [552, 0]
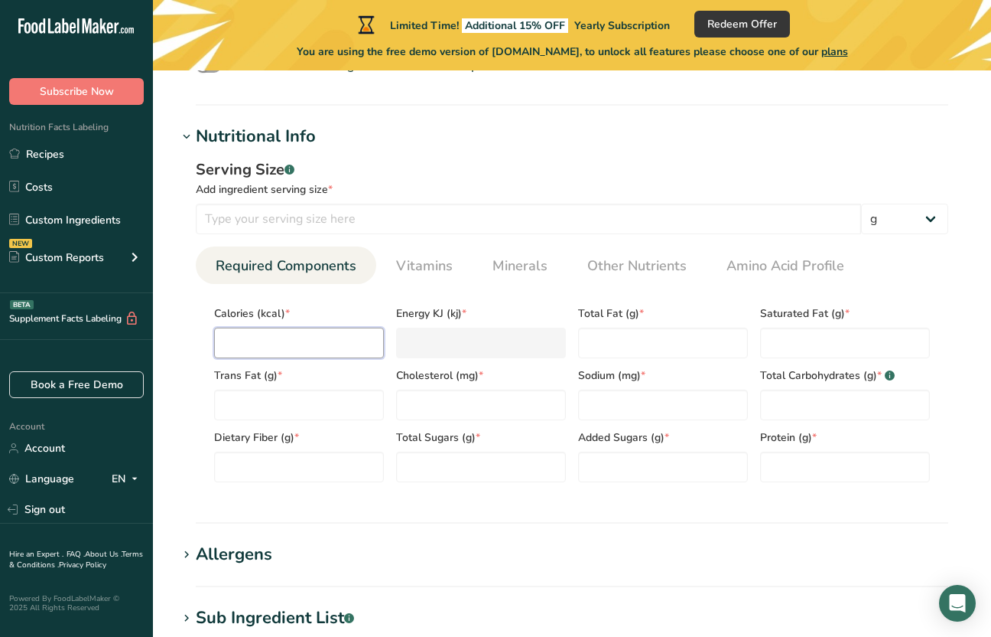
click at [342, 341] on input "number" at bounding box center [299, 342] width 170 height 31
click at [344, 219] on input "number" at bounding box center [529, 219] width 666 height 31
click at [295, 344] on input "number" at bounding box center [299, 342] width 170 height 31
type input "3"
type KJ "12.6"
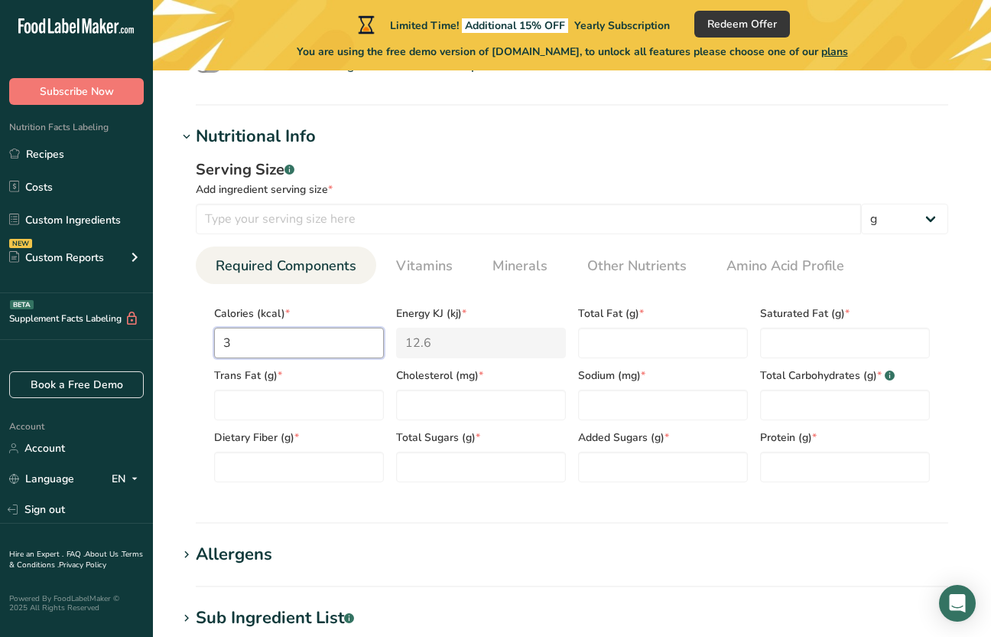
type input "35"
type KJ "146.4"
type input "356"
type KJ "1489.5"
type input "356"
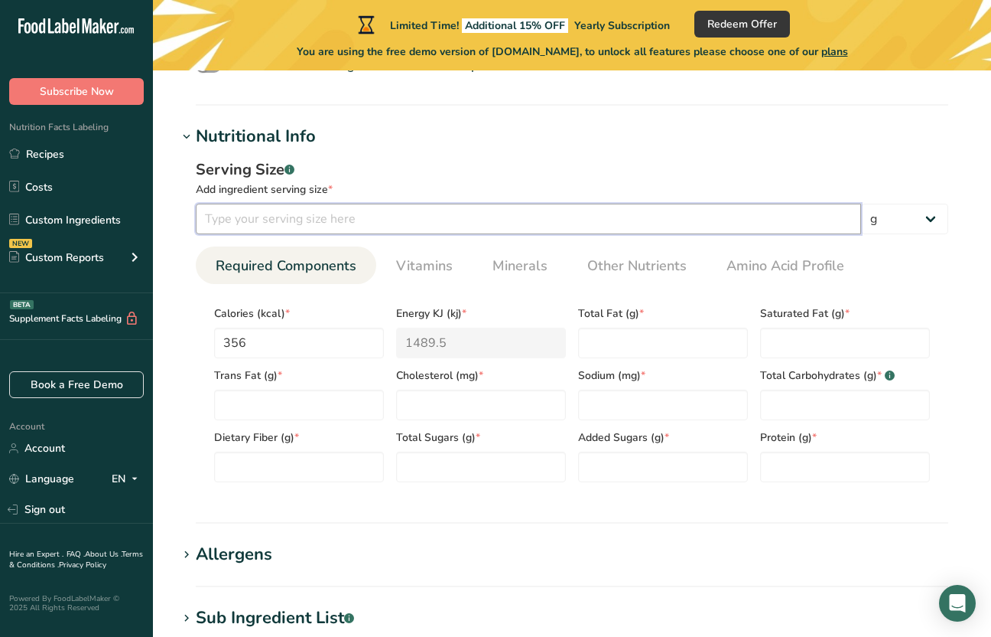
click at [344, 206] on input "number" at bounding box center [529, 219] width 666 height 31
type input "100"
click at [633, 350] on Fat "number" at bounding box center [663, 342] width 170 height 31
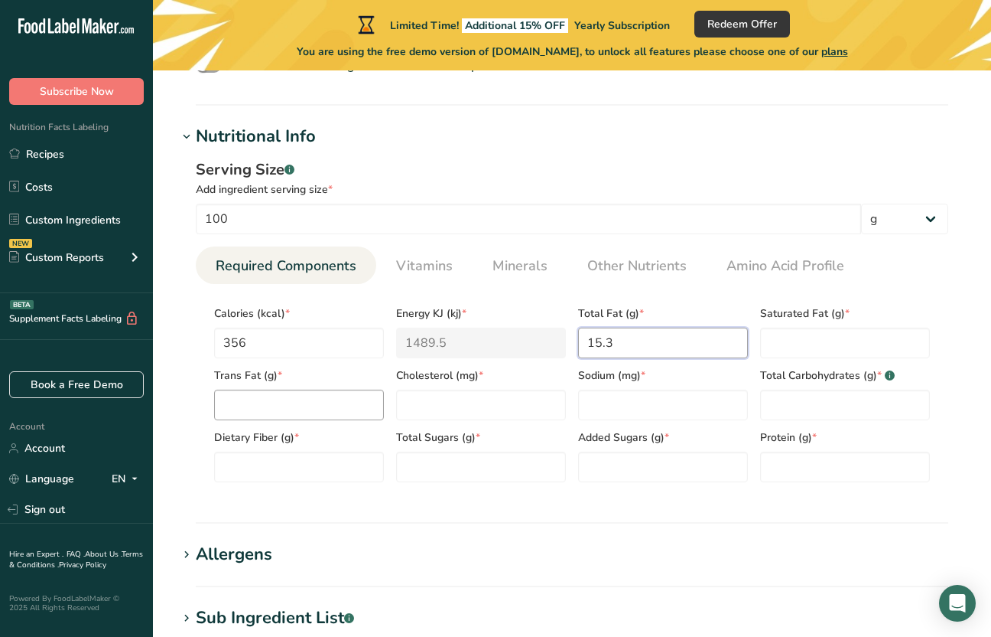
type Fat "15.3"
click at [367, 403] on Fat "number" at bounding box center [299, 404] width 170 height 31
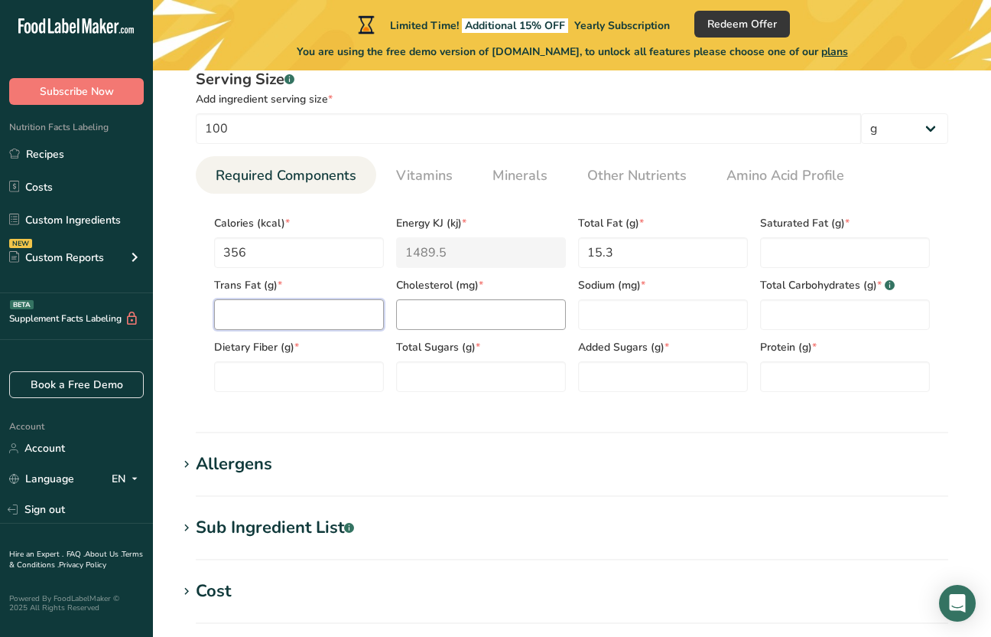
scroll to position [686, 0]
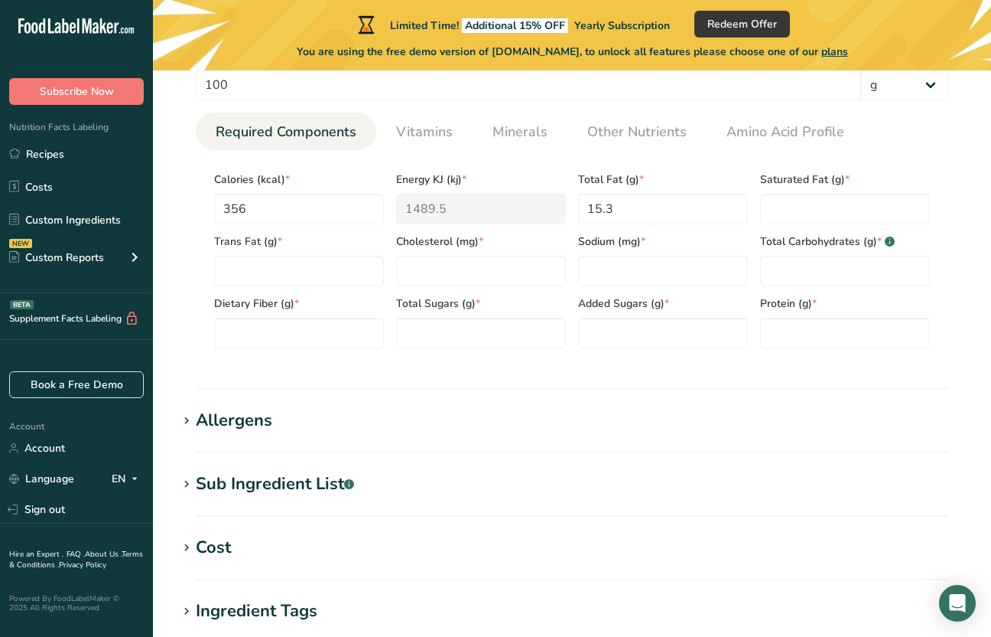
click at [461, 432] on h1 "Allergens" at bounding box center [572, 420] width 790 height 25
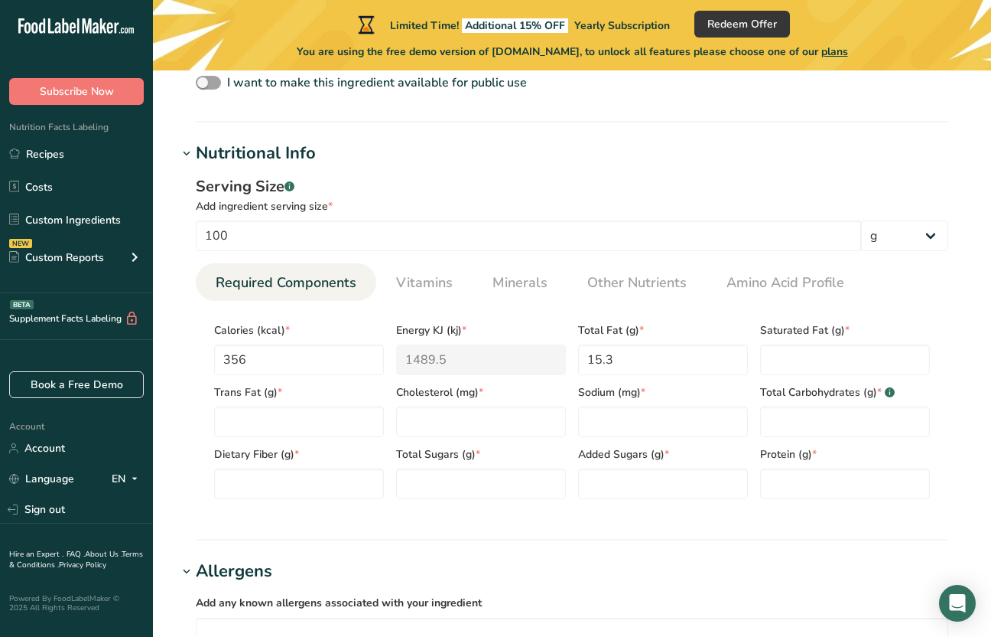
scroll to position [542, 0]
